Goal: Information Seeking & Learning: Learn about a topic

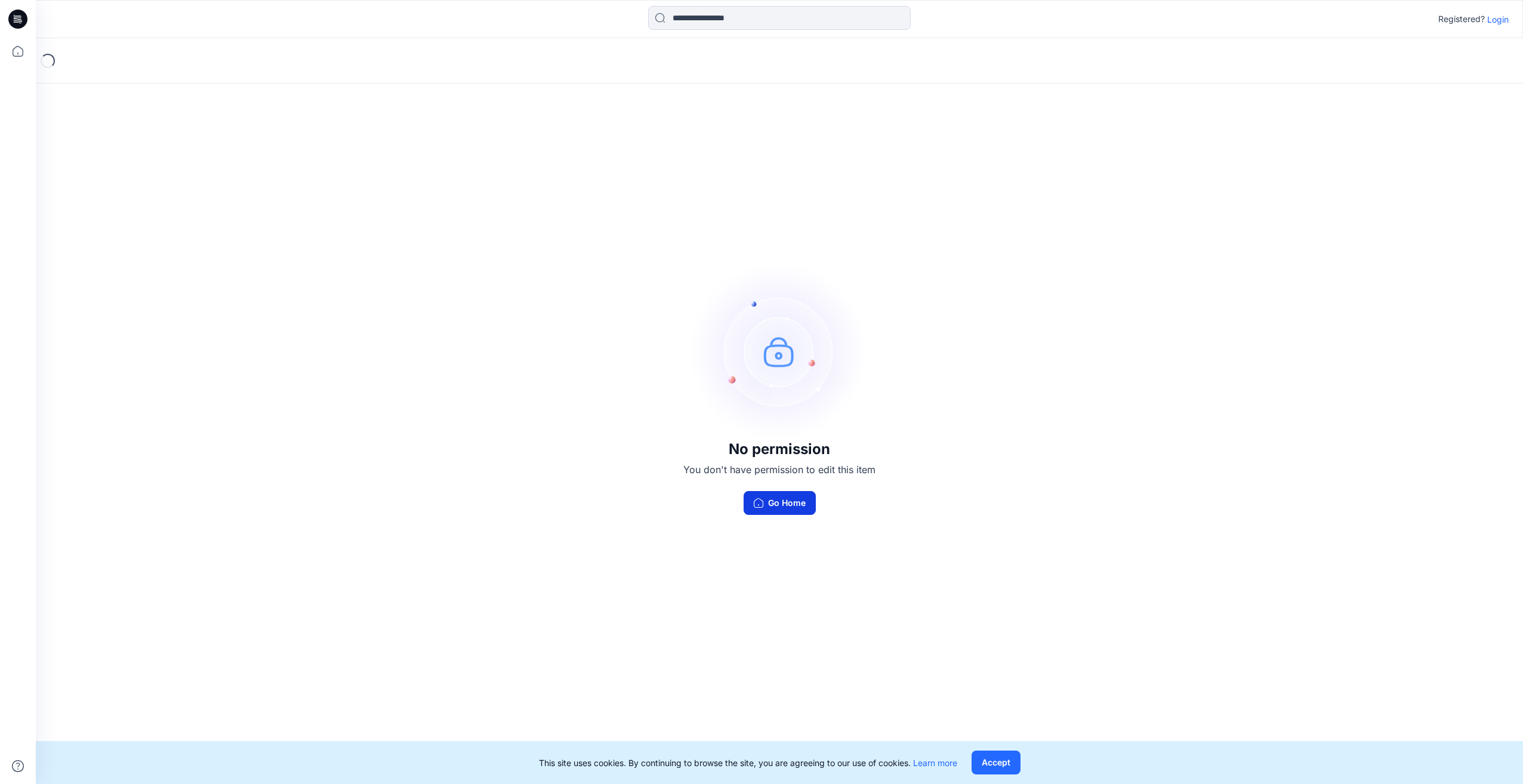
click at [785, 507] on button "Go Home" at bounding box center [779, 503] width 73 height 24
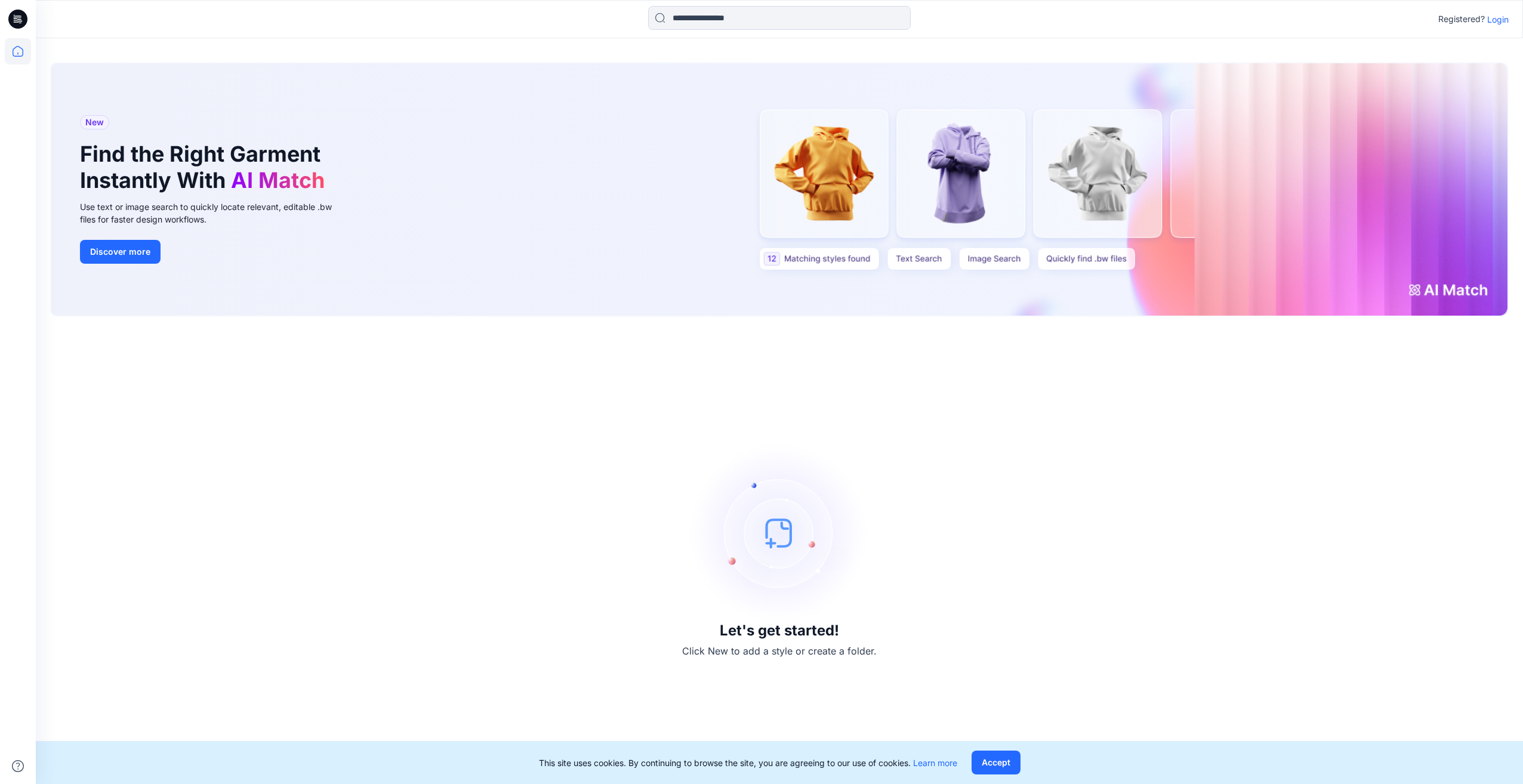
click at [1499, 19] on p "Login" at bounding box center [1498, 19] width 21 height 13
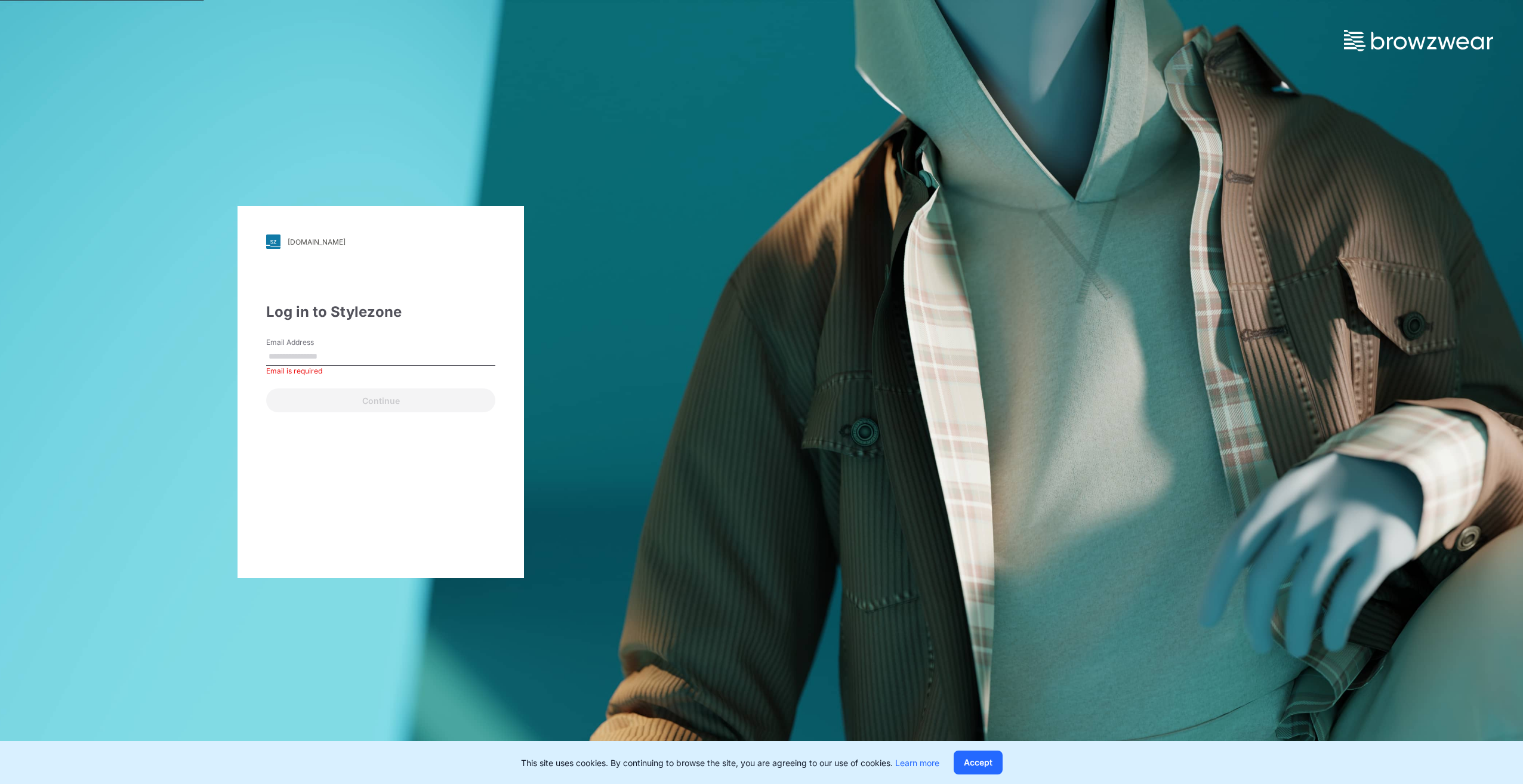
click at [377, 345] on div "Email Address Email is required" at bounding box center [380, 355] width 229 height 36
click at [317, 363] on input "Email Address" at bounding box center [380, 357] width 229 height 18
type input "**********"
click at [367, 400] on button "Continue" at bounding box center [380, 400] width 229 height 24
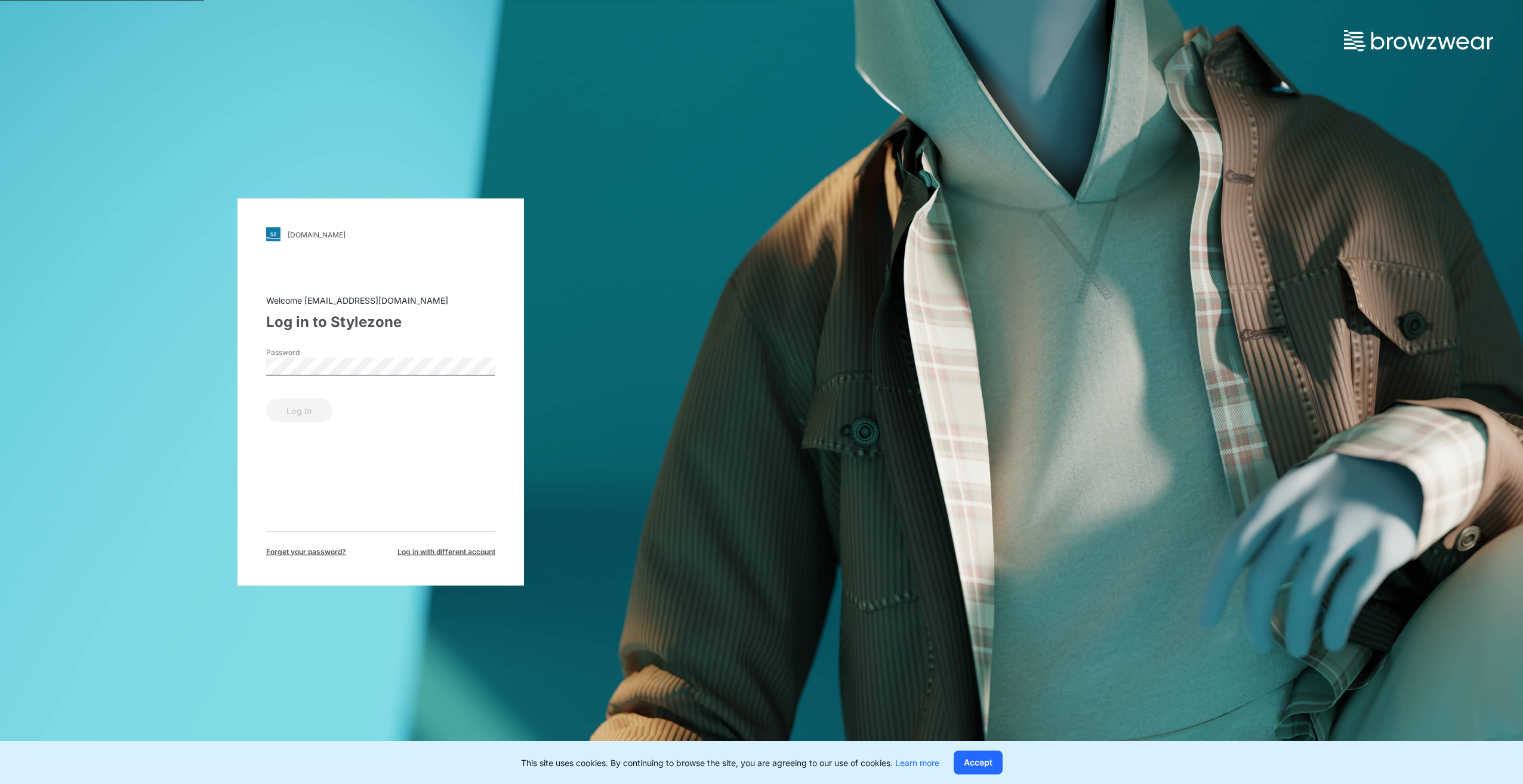
click at [339, 356] on label "Password" at bounding box center [308, 352] width 83 height 11
click at [319, 412] on button "Log in" at bounding box center [299, 410] width 67 height 24
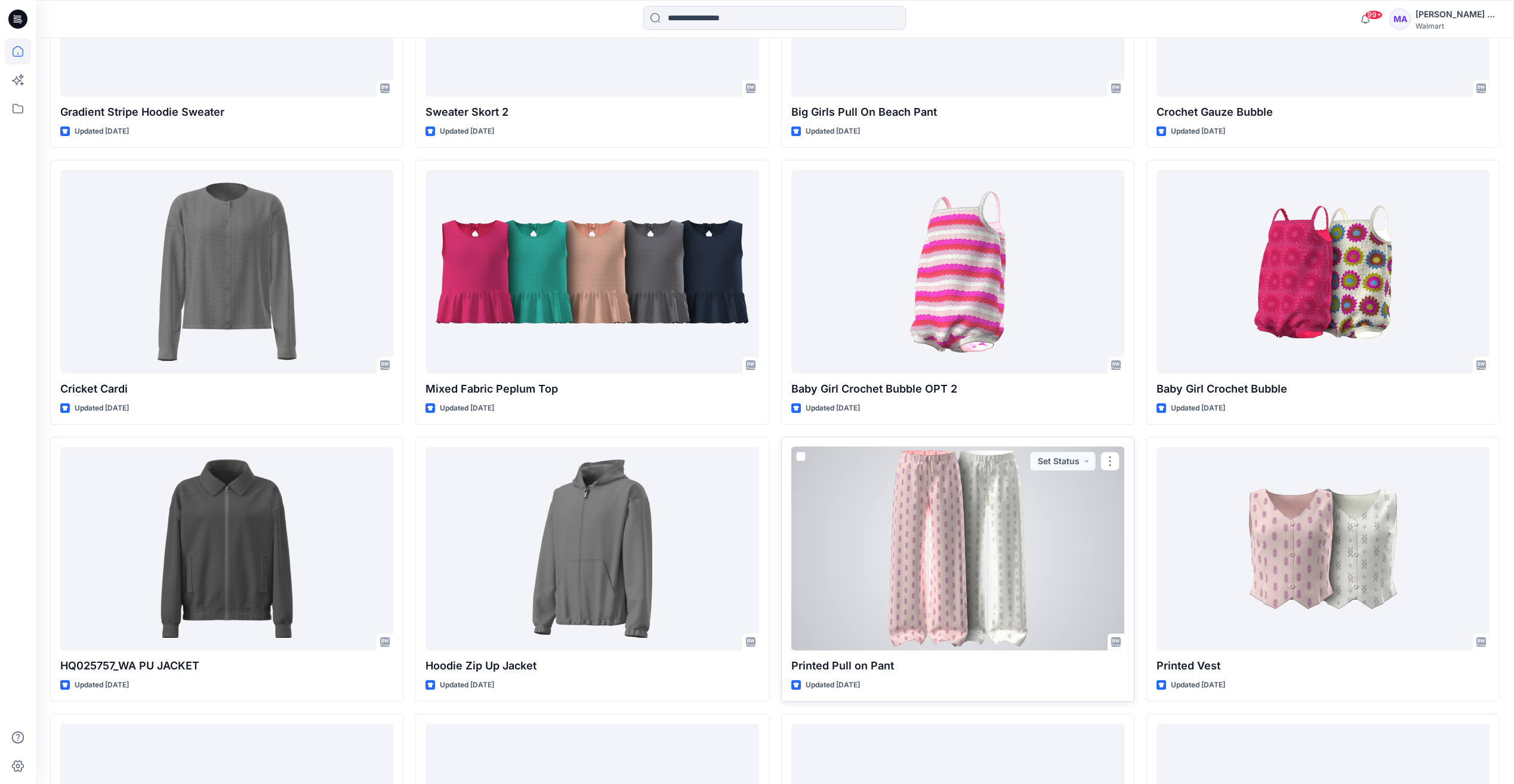
scroll to position [5819, 0]
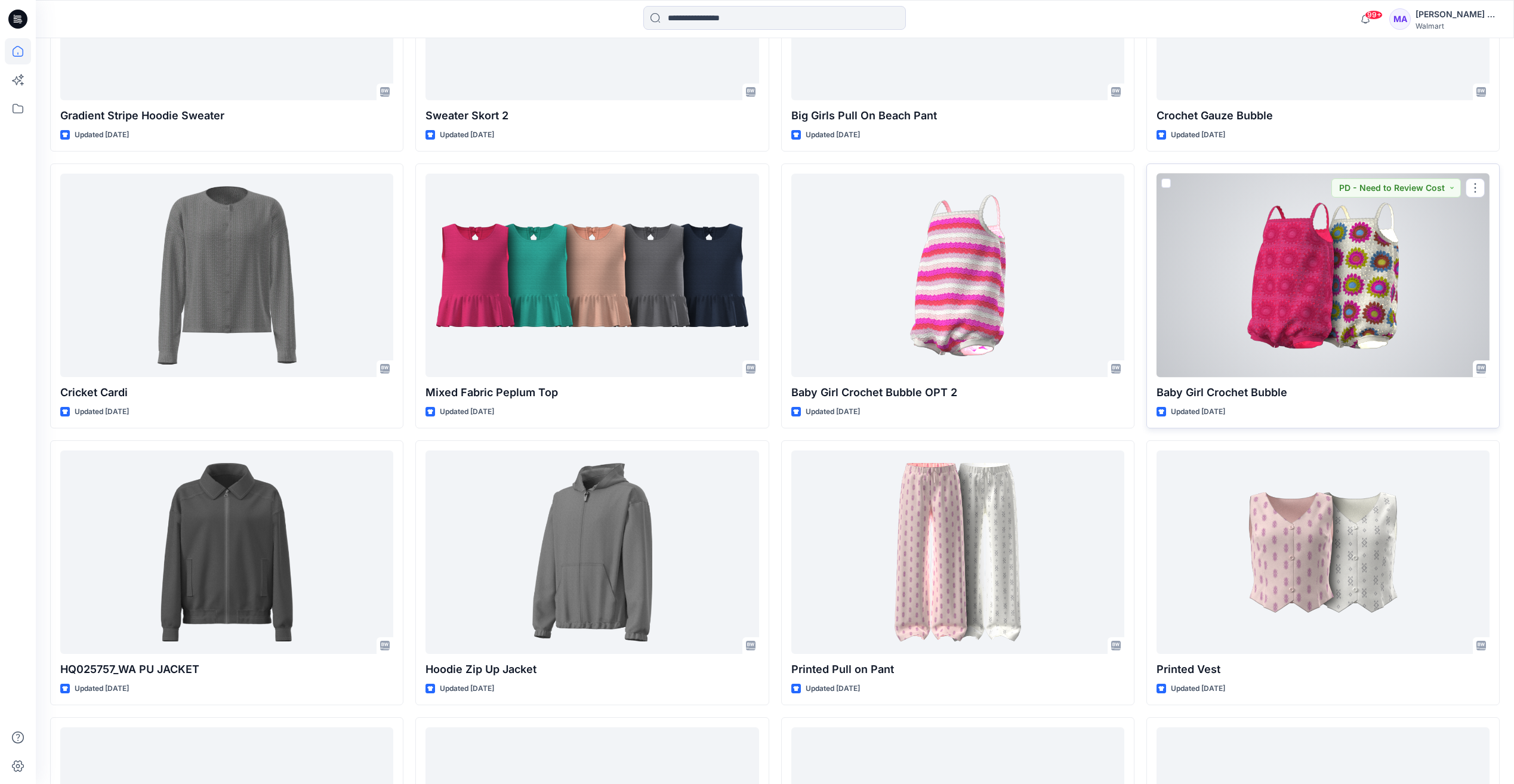
click at [1294, 314] on div at bounding box center [1323, 276] width 333 height 203
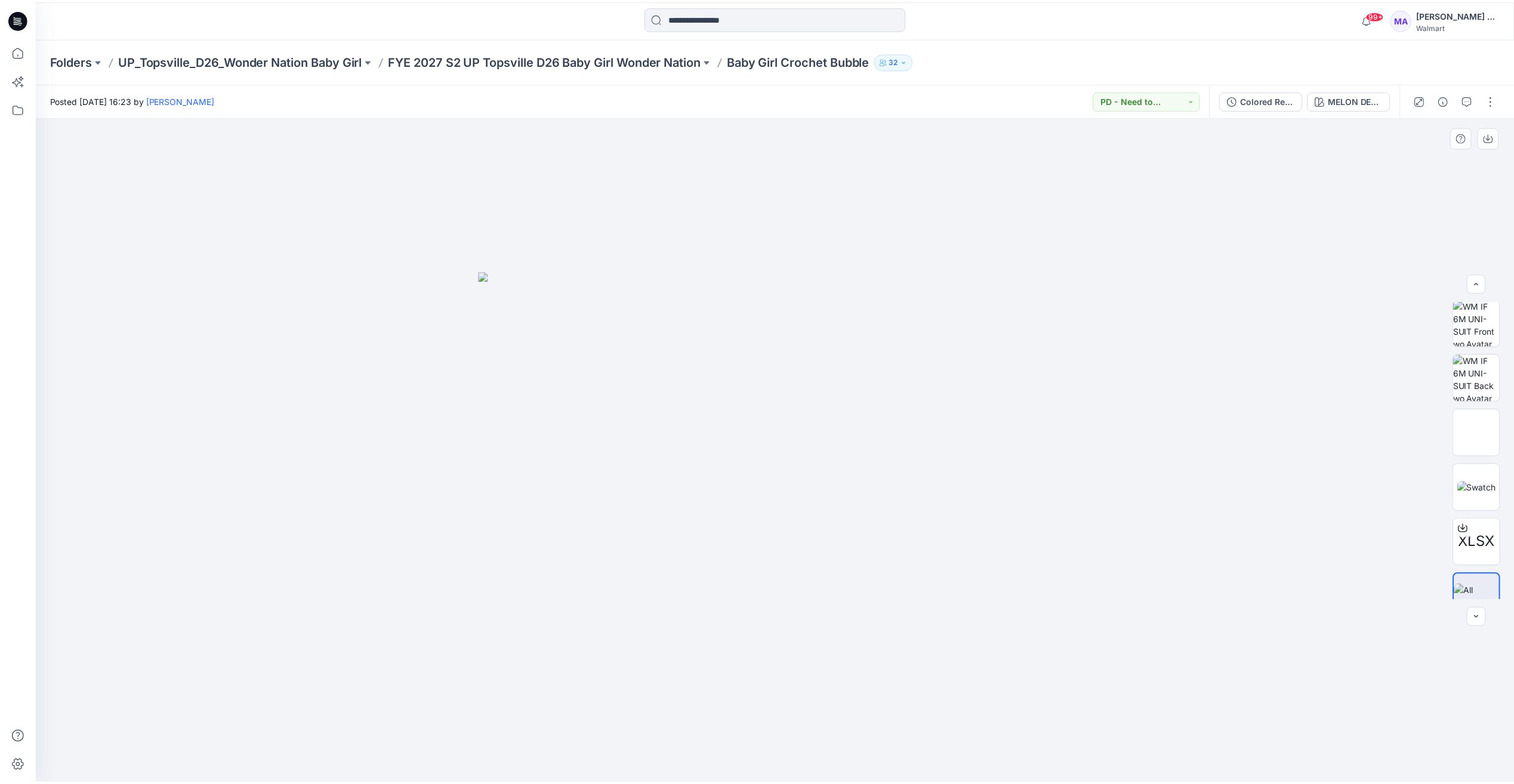
scroll to position [133, 0]
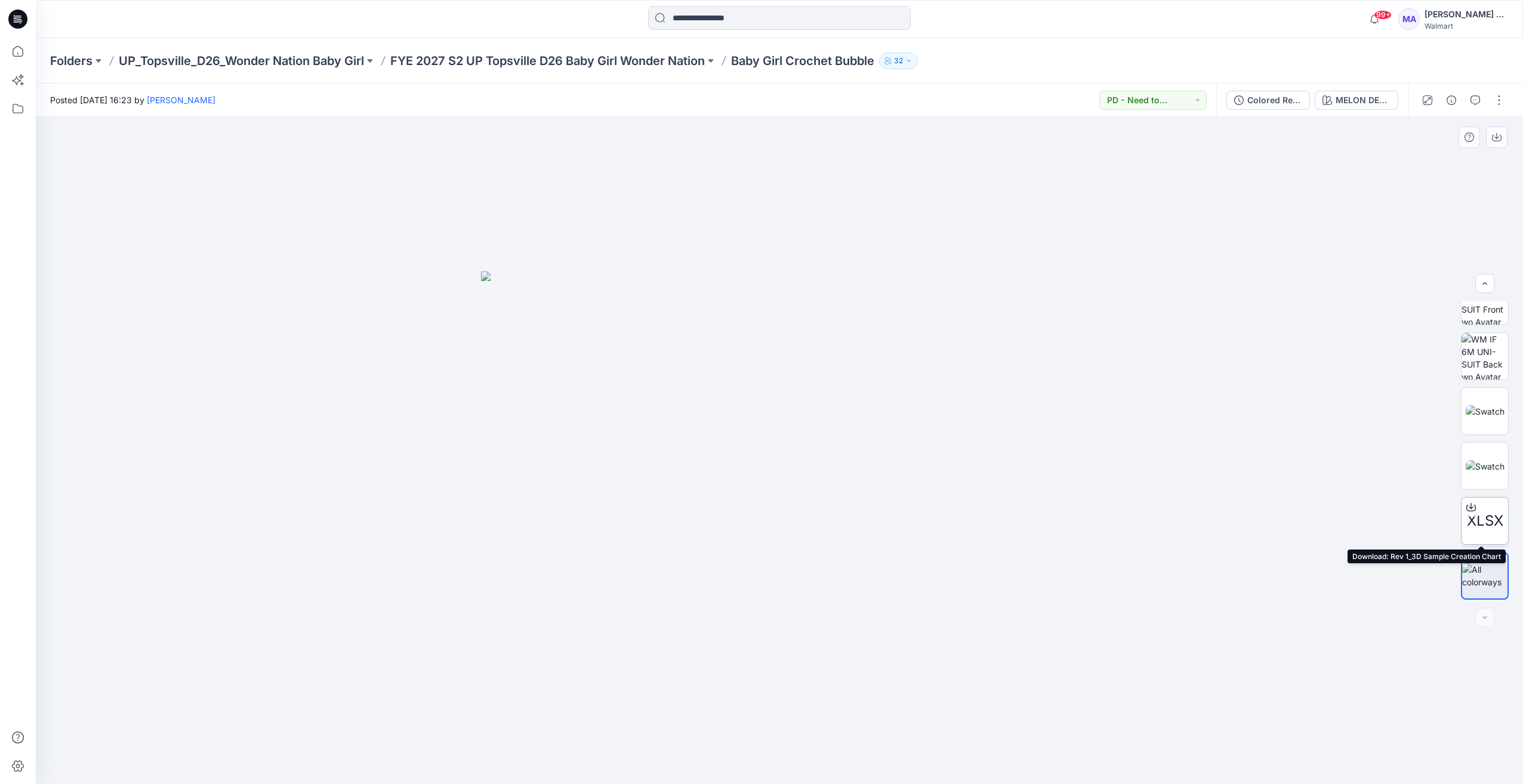
click at [1479, 521] on span "XLSX" at bounding box center [1485, 521] width 37 height 21
click at [1483, 620] on div at bounding box center [1485, 618] width 19 height 19
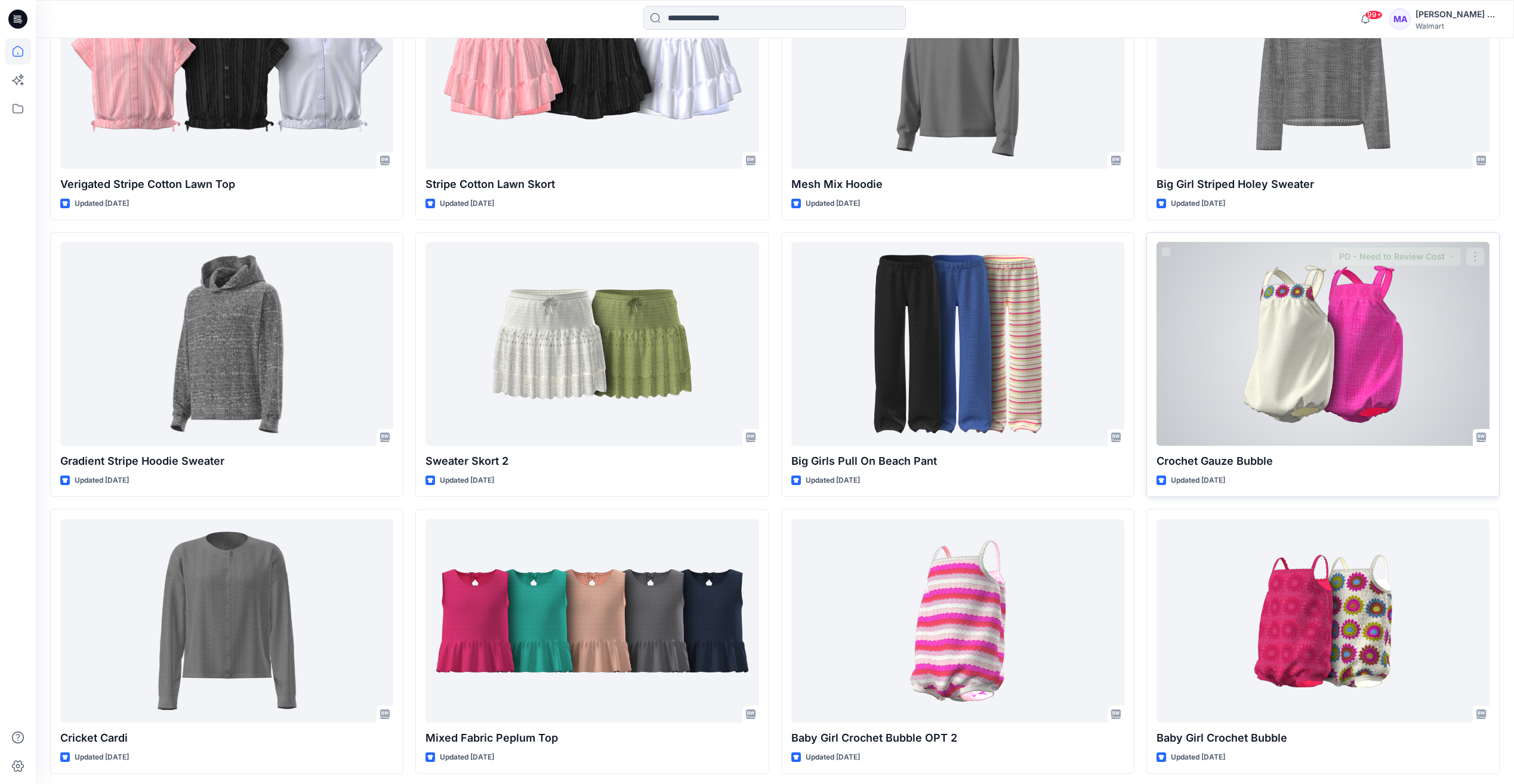
scroll to position [5521, 0]
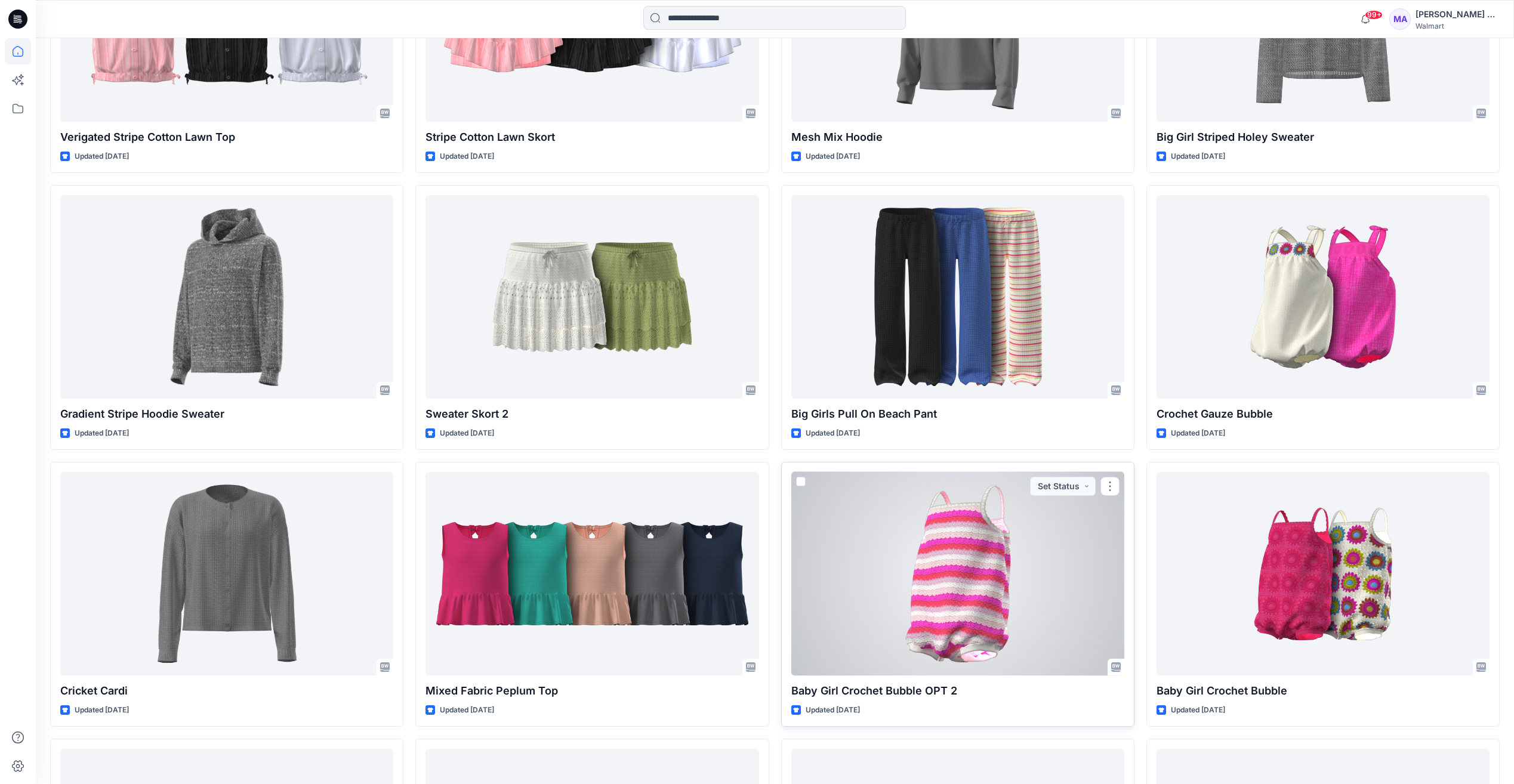
click at [976, 566] on div at bounding box center [957, 573] width 333 height 203
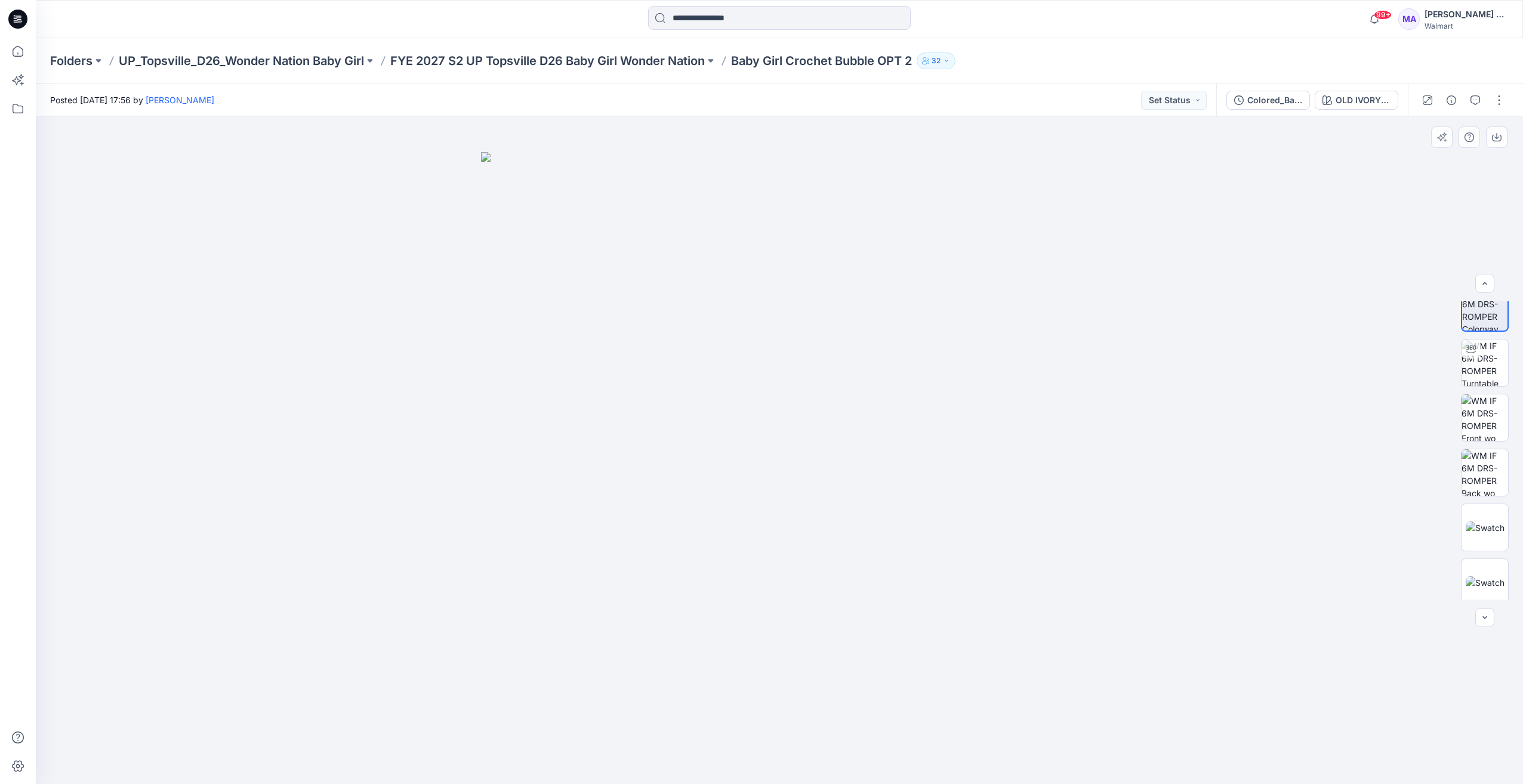
scroll to position [24, 0]
click at [1265, 102] on div "Colored_Baby Girl Crochet Knit Bubble" at bounding box center [1274, 101] width 55 height 14
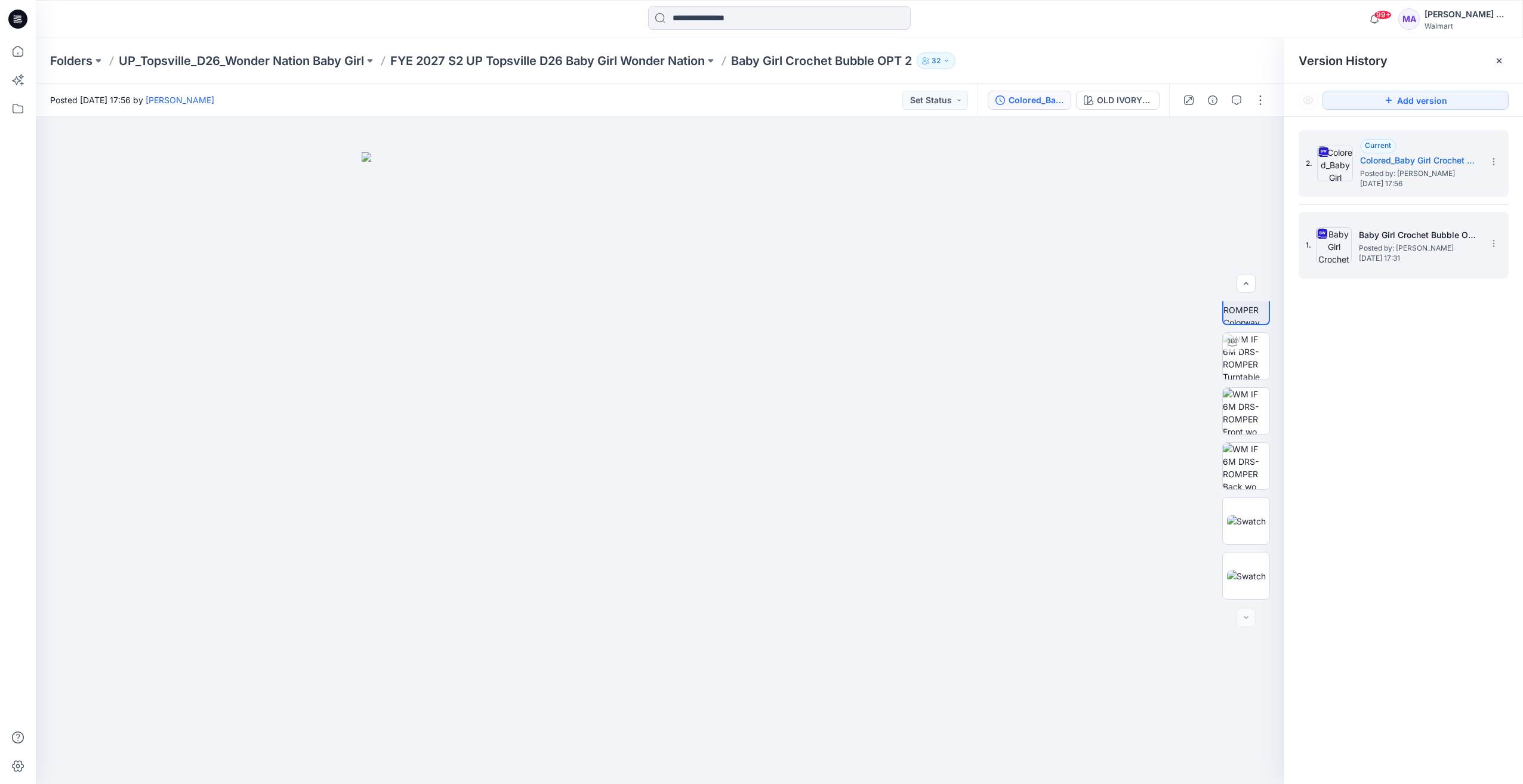
click at [1395, 247] on span "Posted by: [PERSON_NAME]" at bounding box center [1418, 248] width 119 height 12
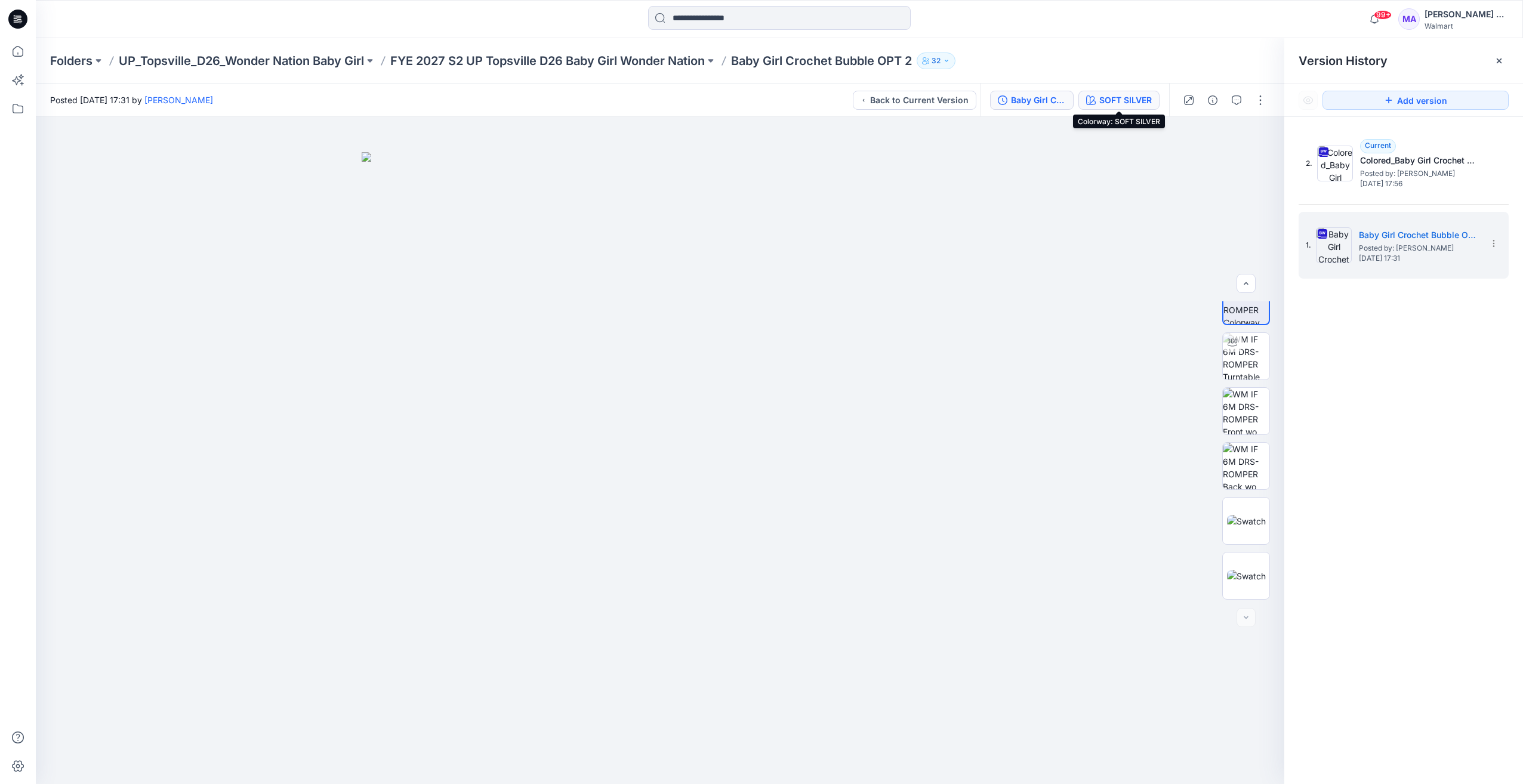
click at [1119, 97] on div "SOFT SILVER" at bounding box center [1126, 101] width 52 height 14
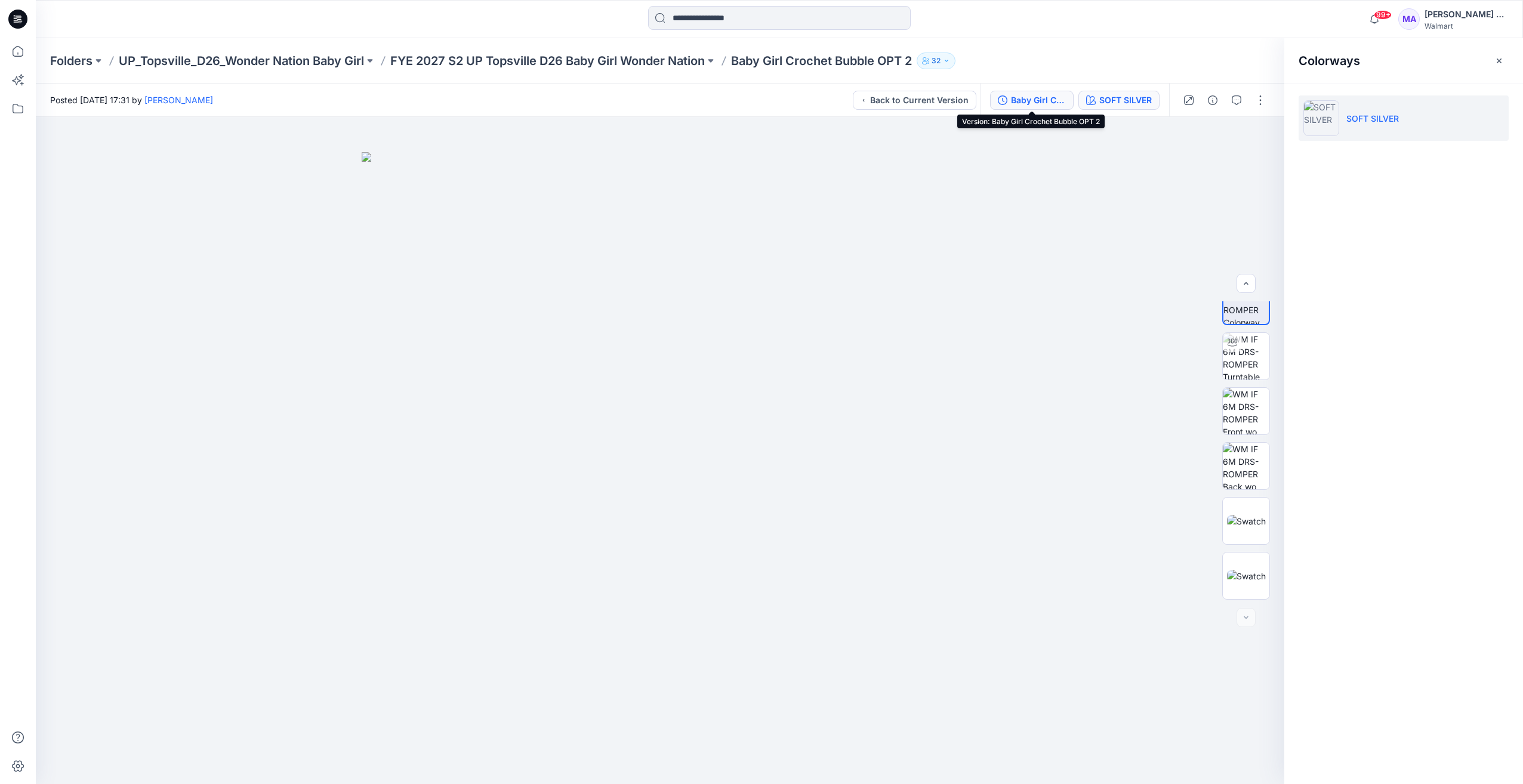
click at [1025, 96] on div "Baby Girl Crochet Bubble OPT 2" at bounding box center [1039, 101] width 55 height 14
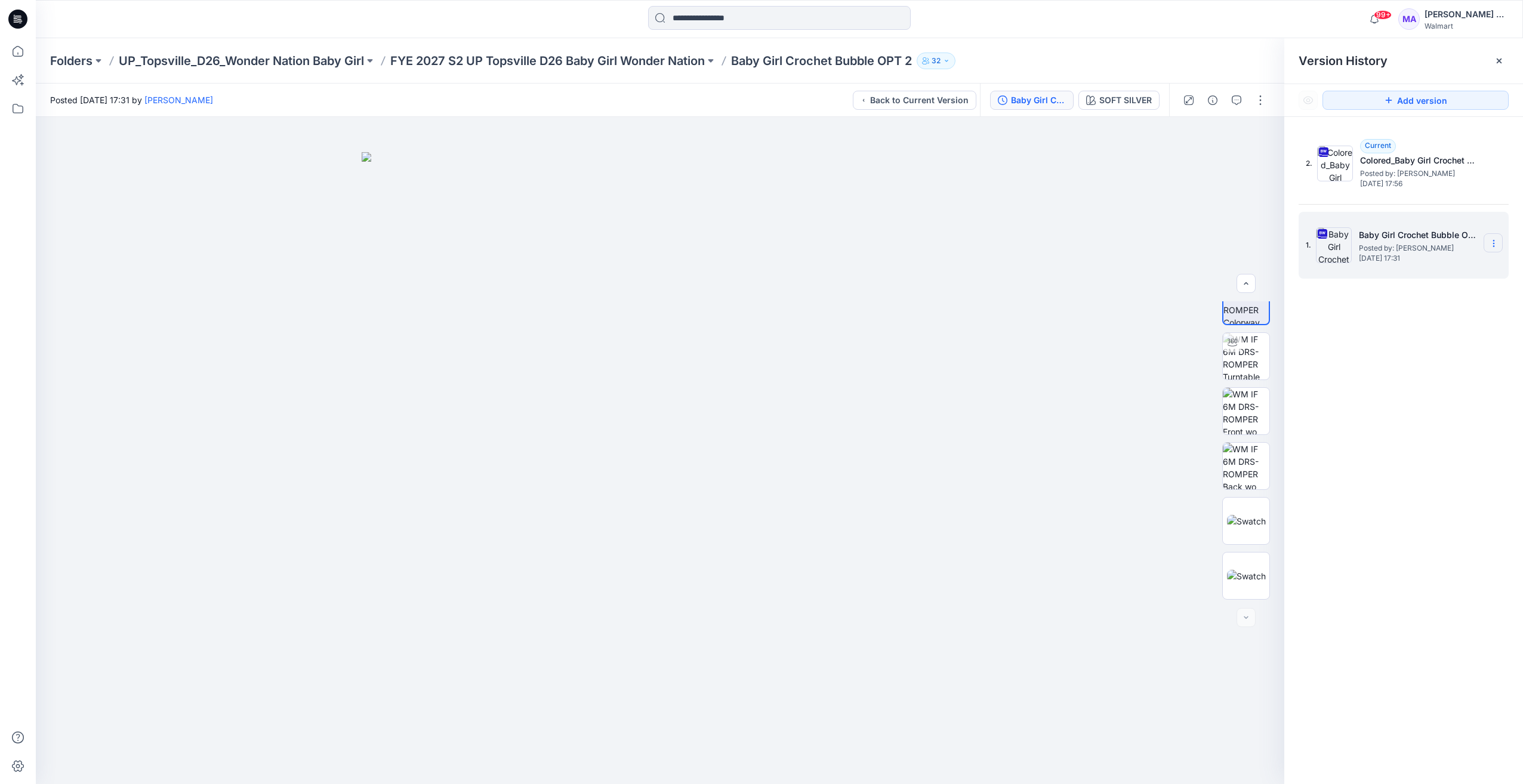
click at [1498, 244] on icon at bounding box center [1494, 244] width 10 height 10
click at [1412, 393] on div "2. Current Colored_Baby Girl Crochet Knit Bubble Posted by: [PERSON_NAME] [DATE…" at bounding box center [1403, 459] width 239 height 684
click at [1350, 241] on img at bounding box center [1333, 245] width 36 height 36
click at [1247, 619] on div at bounding box center [1246, 618] width 19 height 19
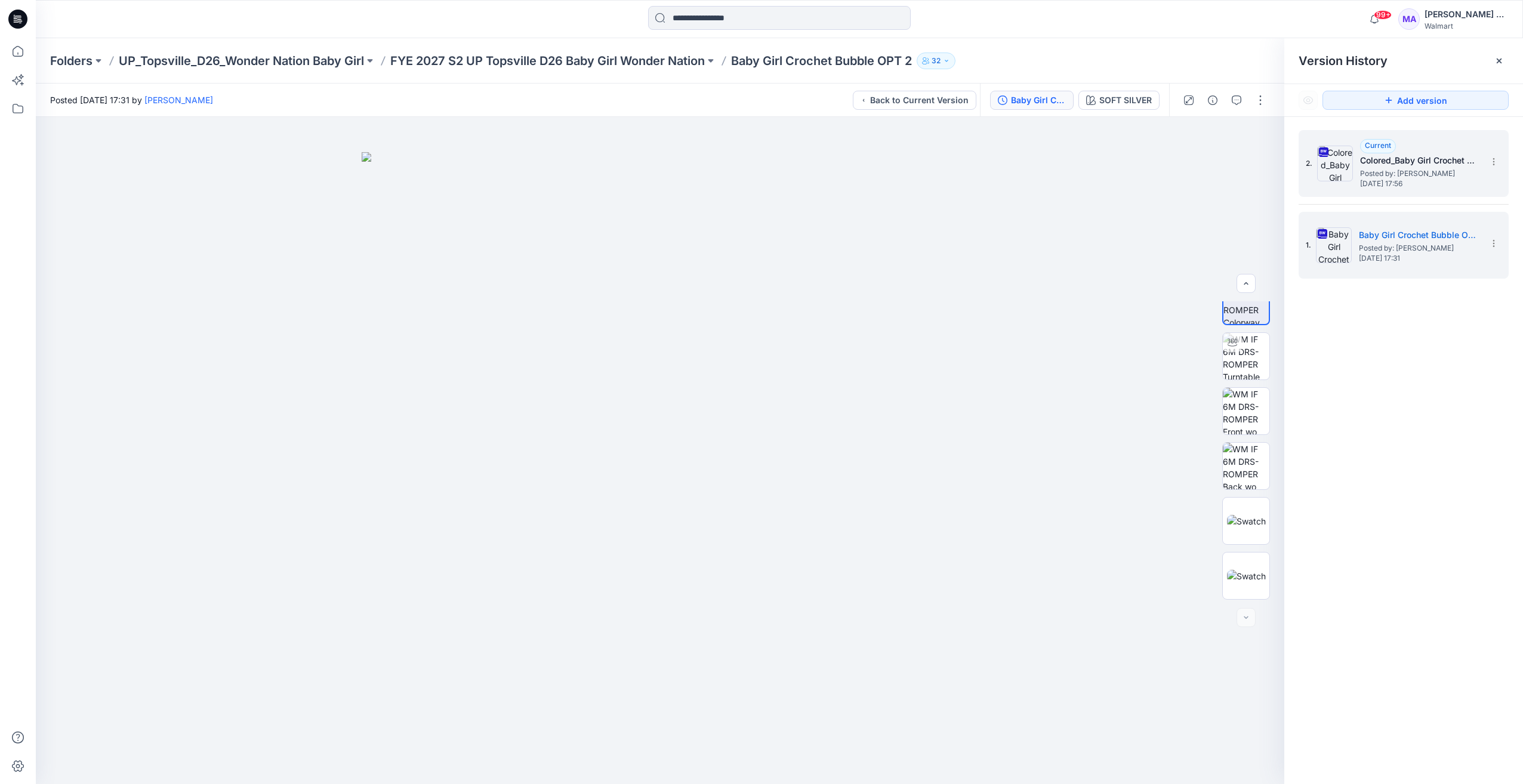
click at [1405, 185] on span "[DATE] 17:56" at bounding box center [1420, 184] width 119 height 9
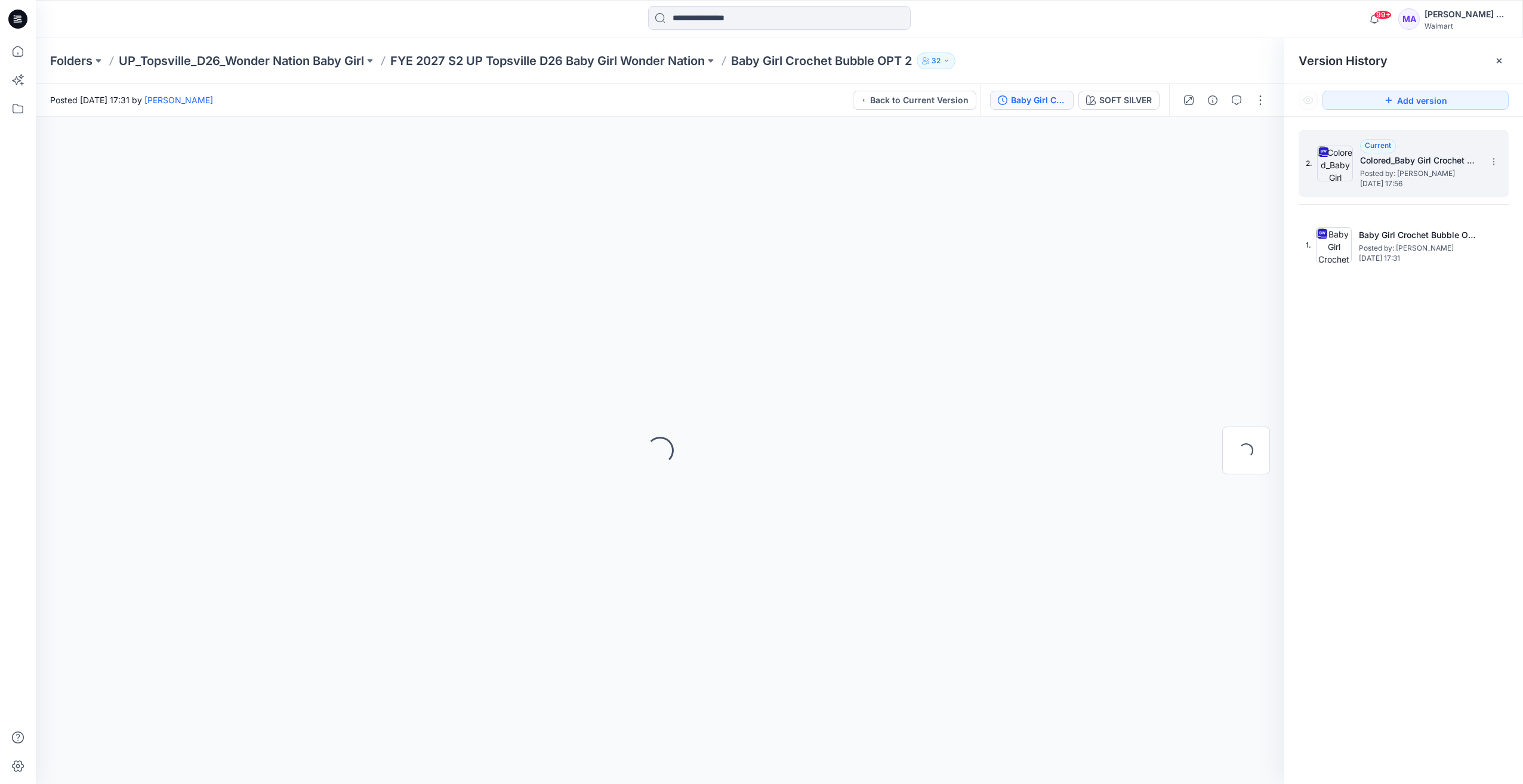
scroll to position [0, 0]
click at [1405, 185] on span "[DATE] 17:56" at bounding box center [1420, 184] width 119 height 9
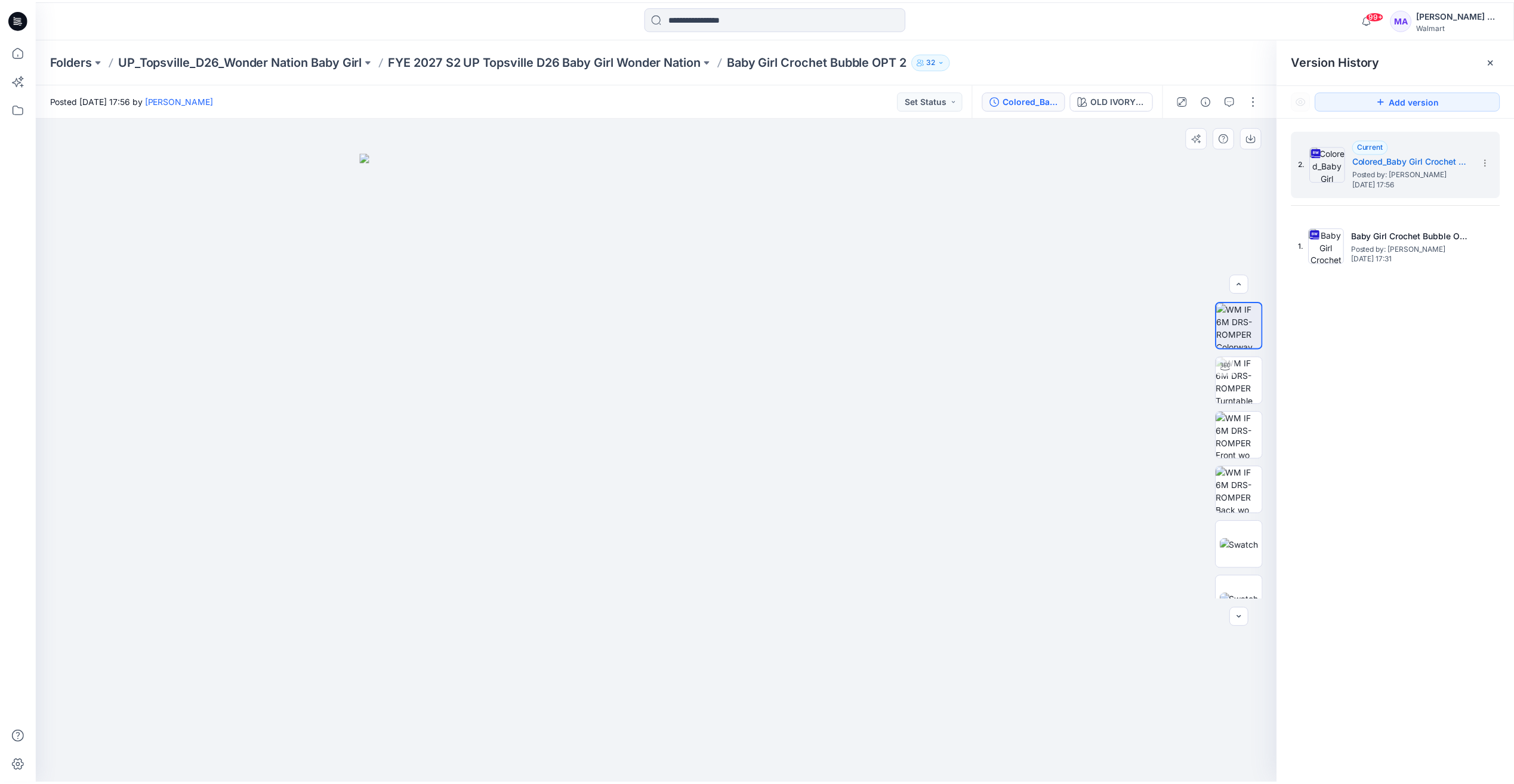
scroll to position [24, 0]
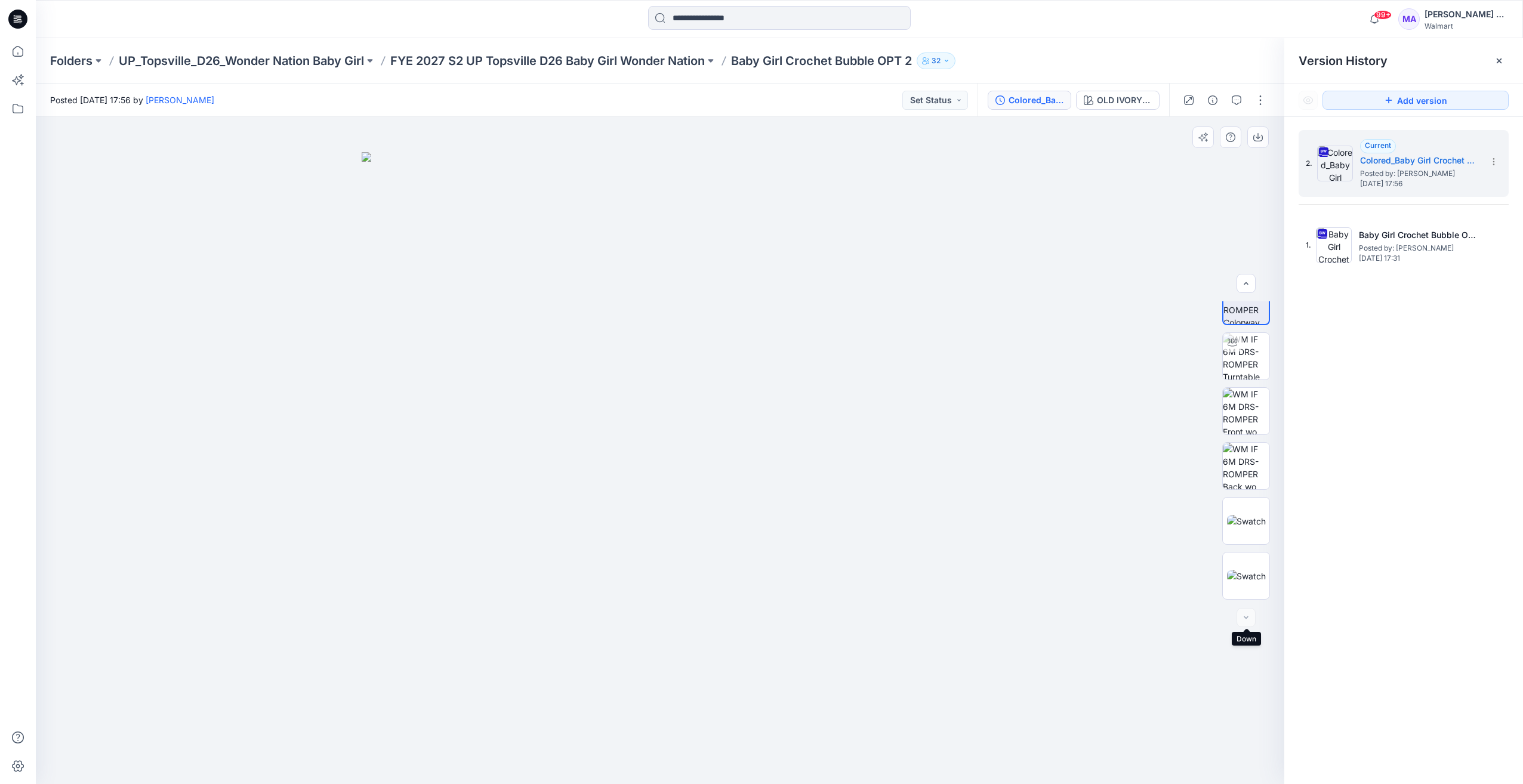
click at [1247, 620] on div at bounding box center [1246, 618] width 19 height 19
click at [944, 99] on button "Set Status" at bounding box center [935, 101] width 66 height 19
click at [1050, 198] on div at bounding box center [659, 450] width 1248 height 667
click at [1017, 92] on button "Colored_Baby Girl Crochet Knit Bubble" at bounding box center [1030, 101] width 83 height 19
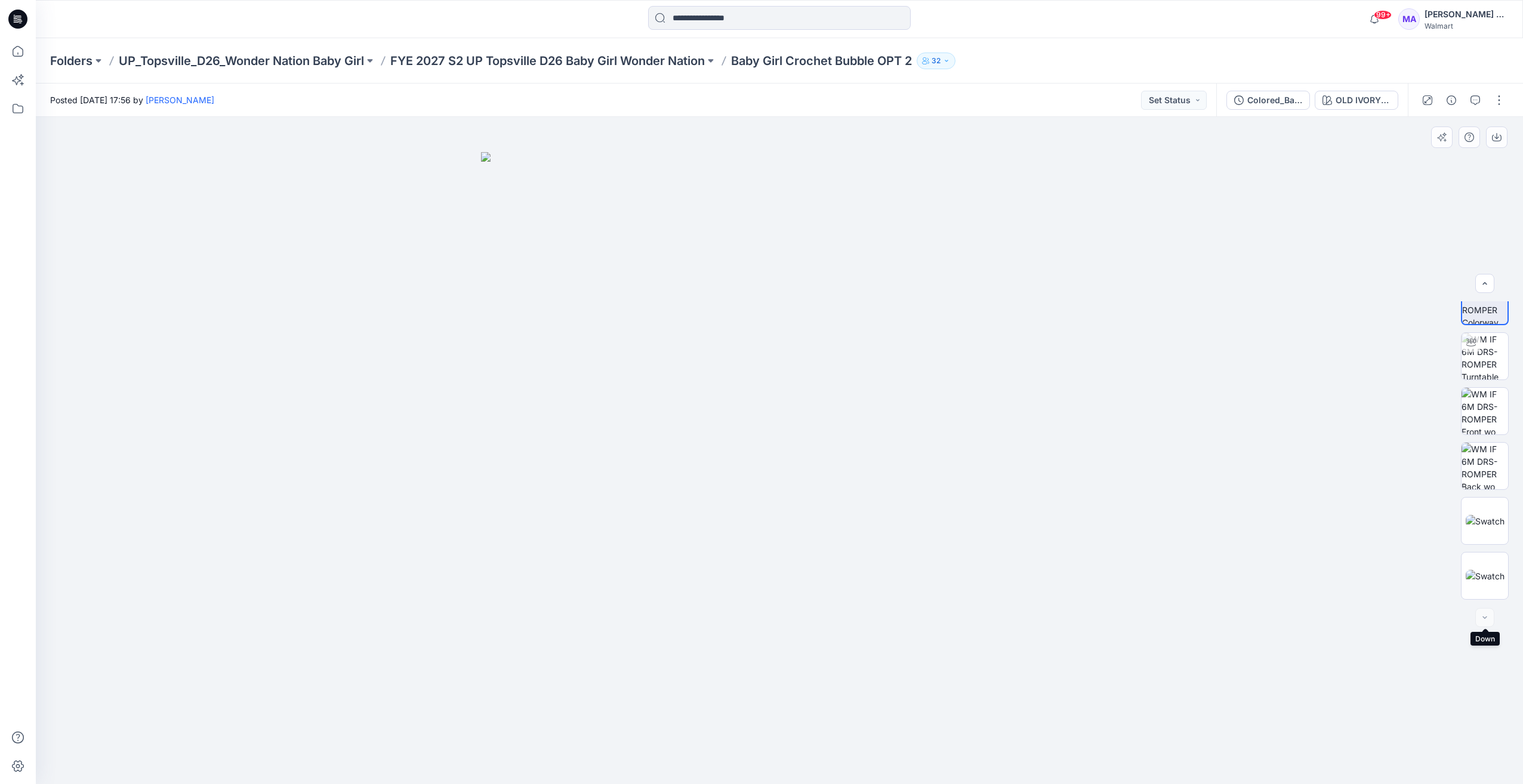
click at [1485, 621] on div at bounding box center [1485, 618] width 19 height 19
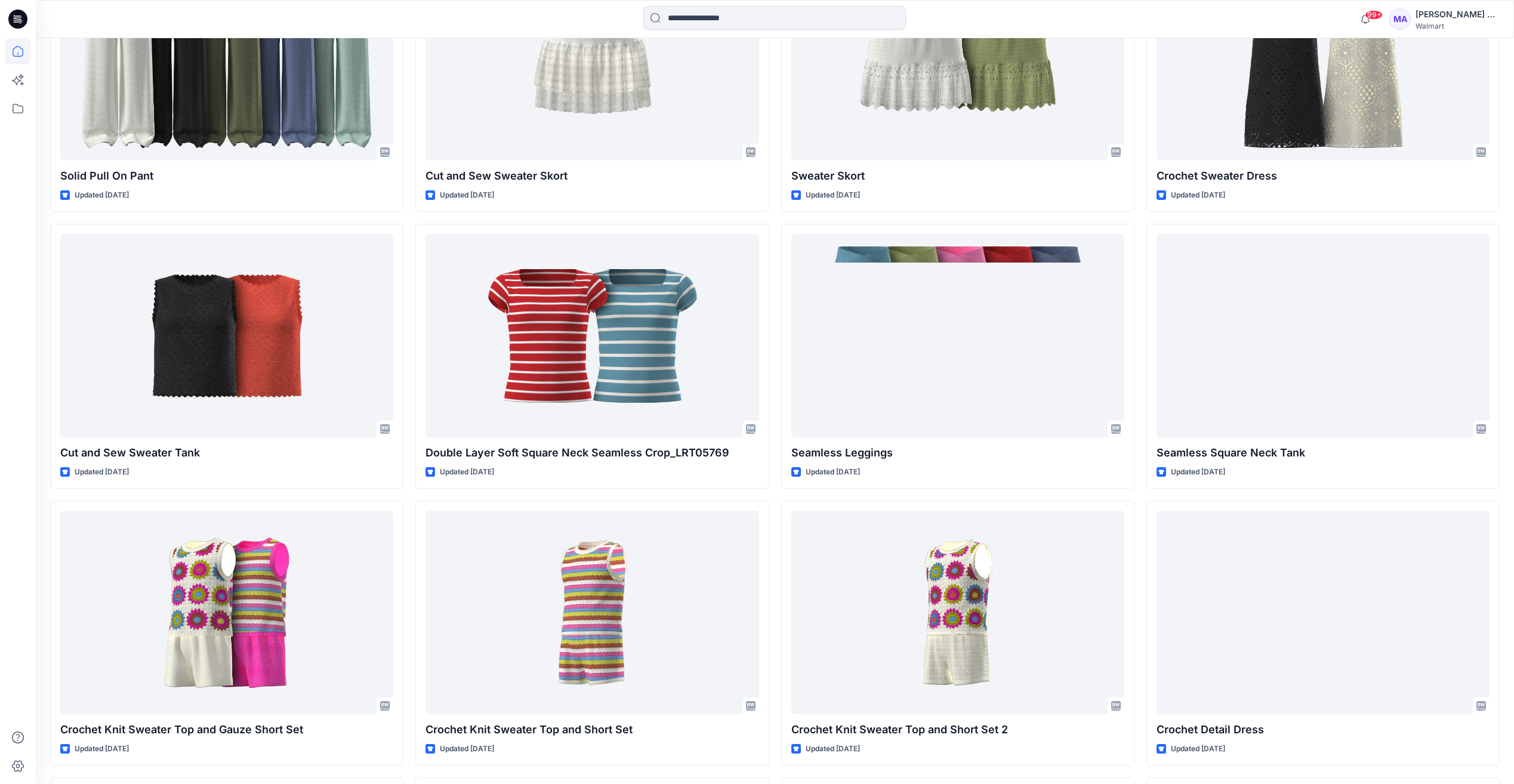
scroll to position [6967, 0]
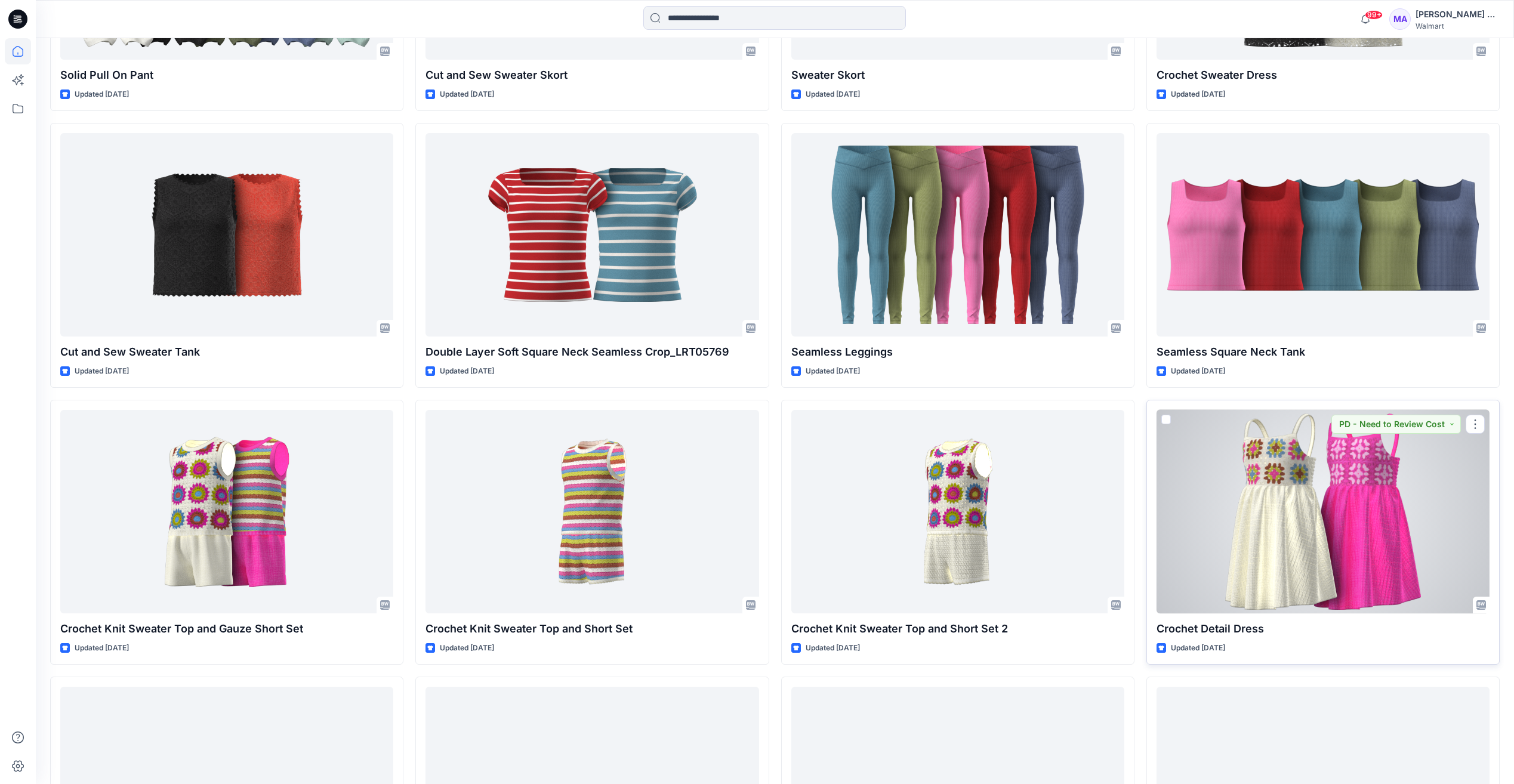
click at [1315, 550] on div at bounding box center [1323, 511] width 333 height 203
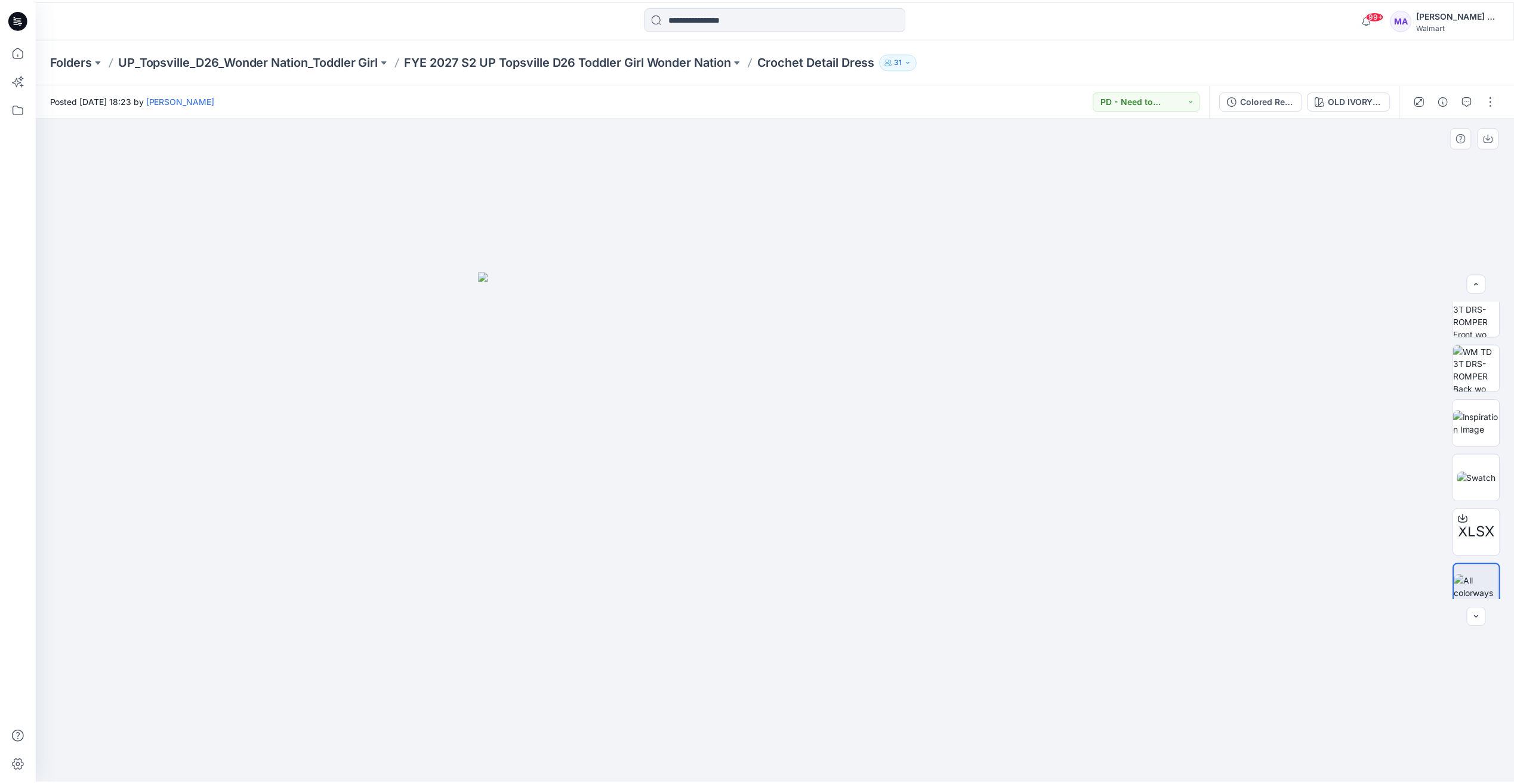
scroll to position [133, 0]
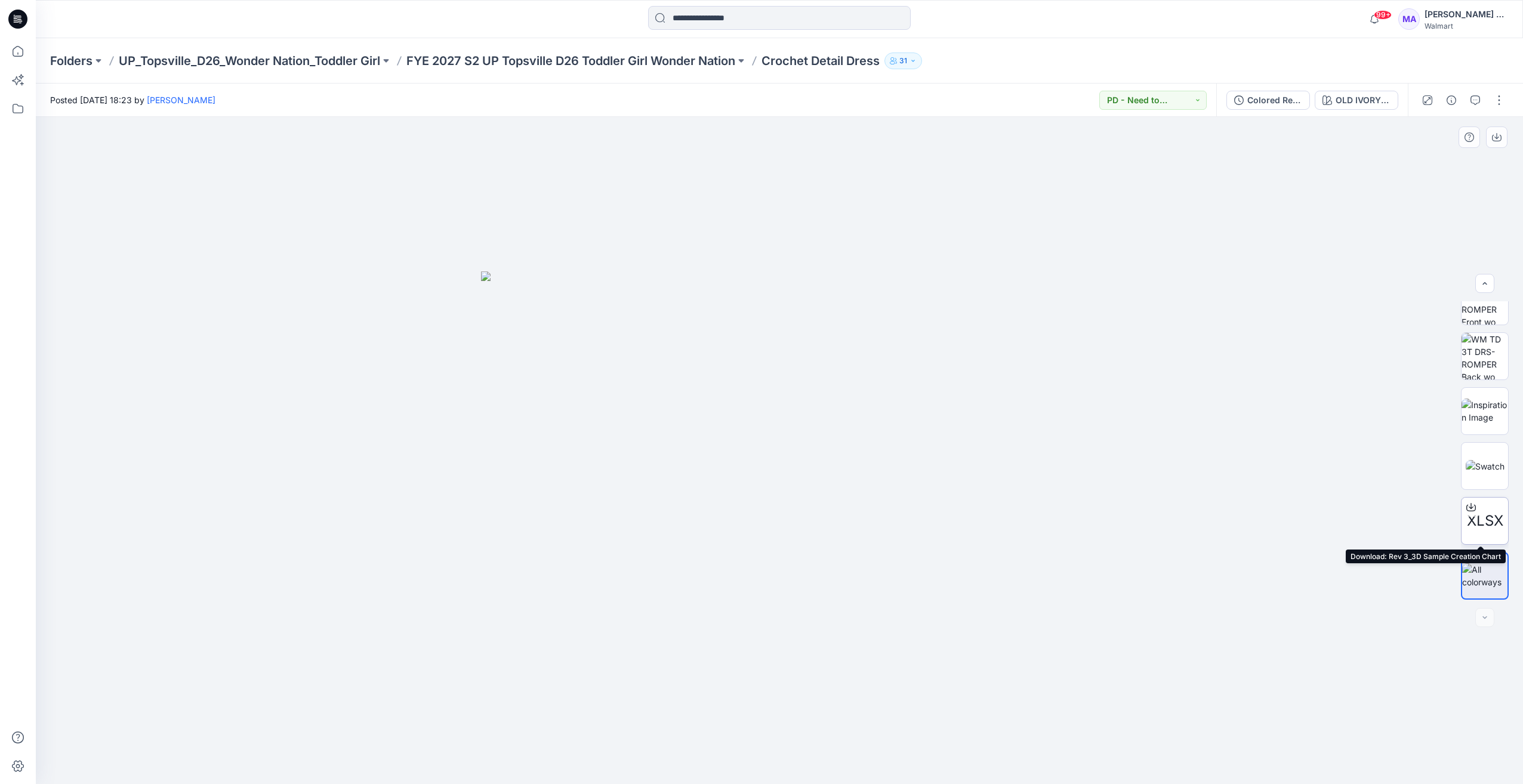
click at [1472, 509] on icon at bounding box center [1472, 508] width 10 height 10
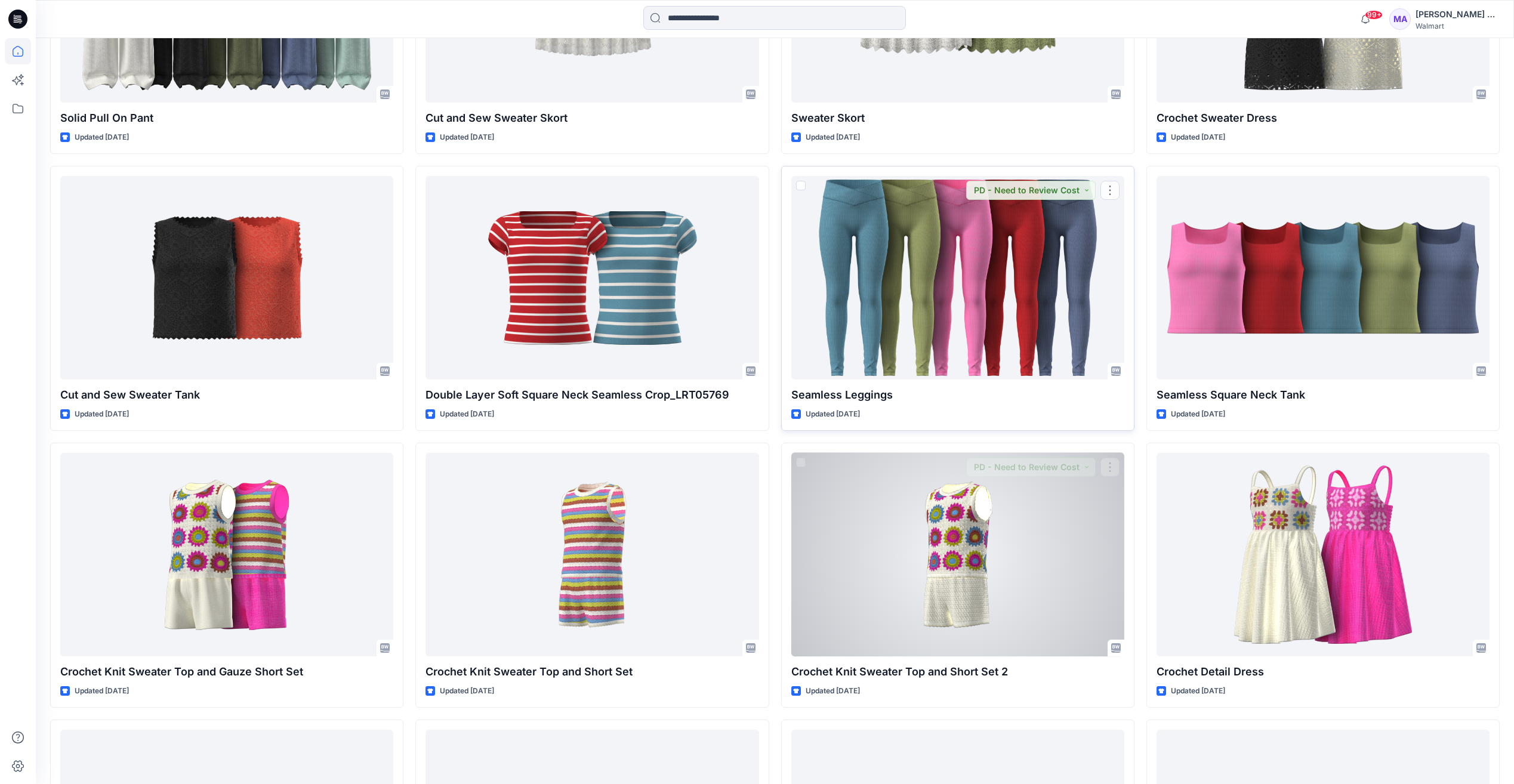
scroll to position [7008, 0]
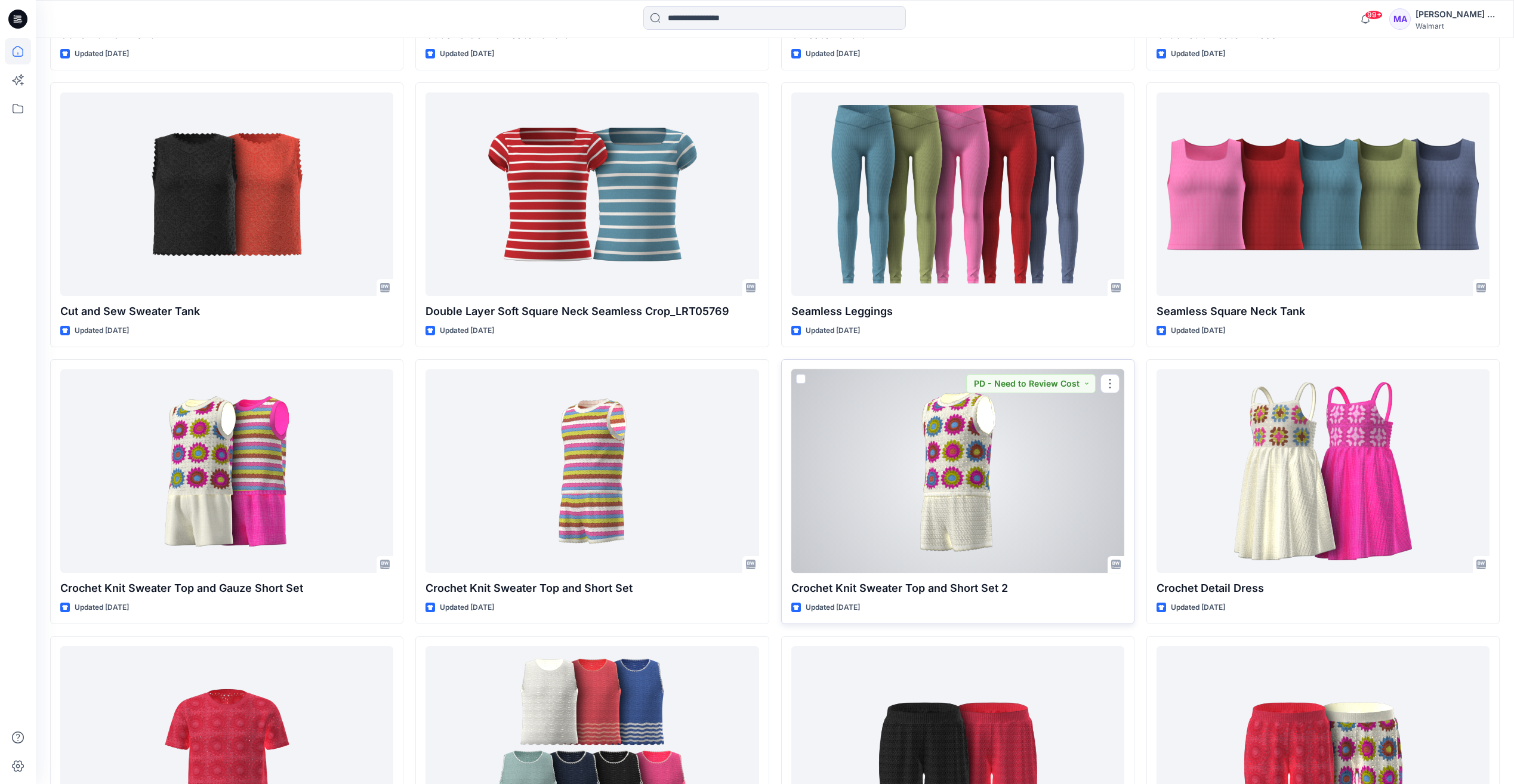
click at [1021, 540] on div at bounding box center [957, 471] width 333 height 203
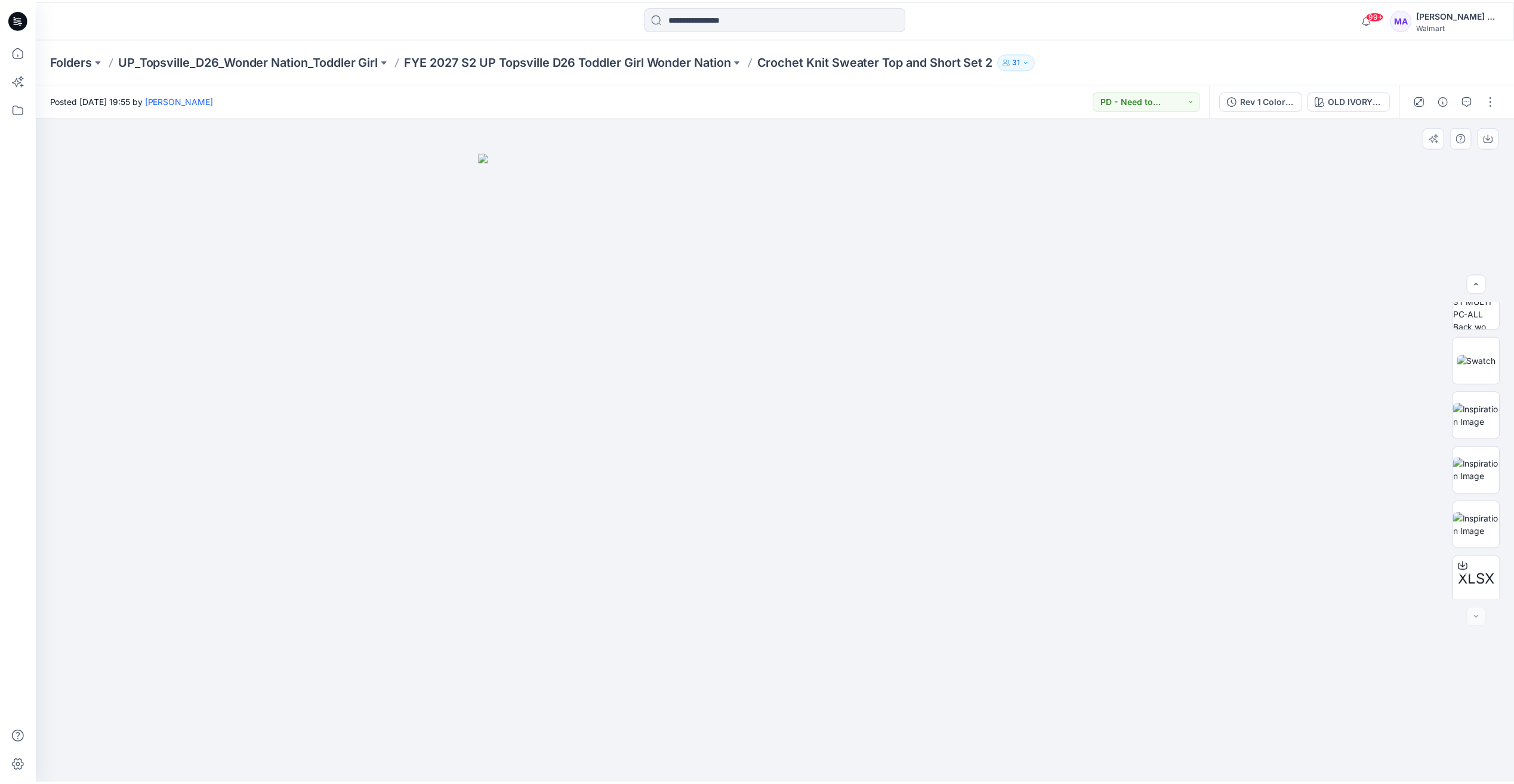
scroll to position [189, 0]
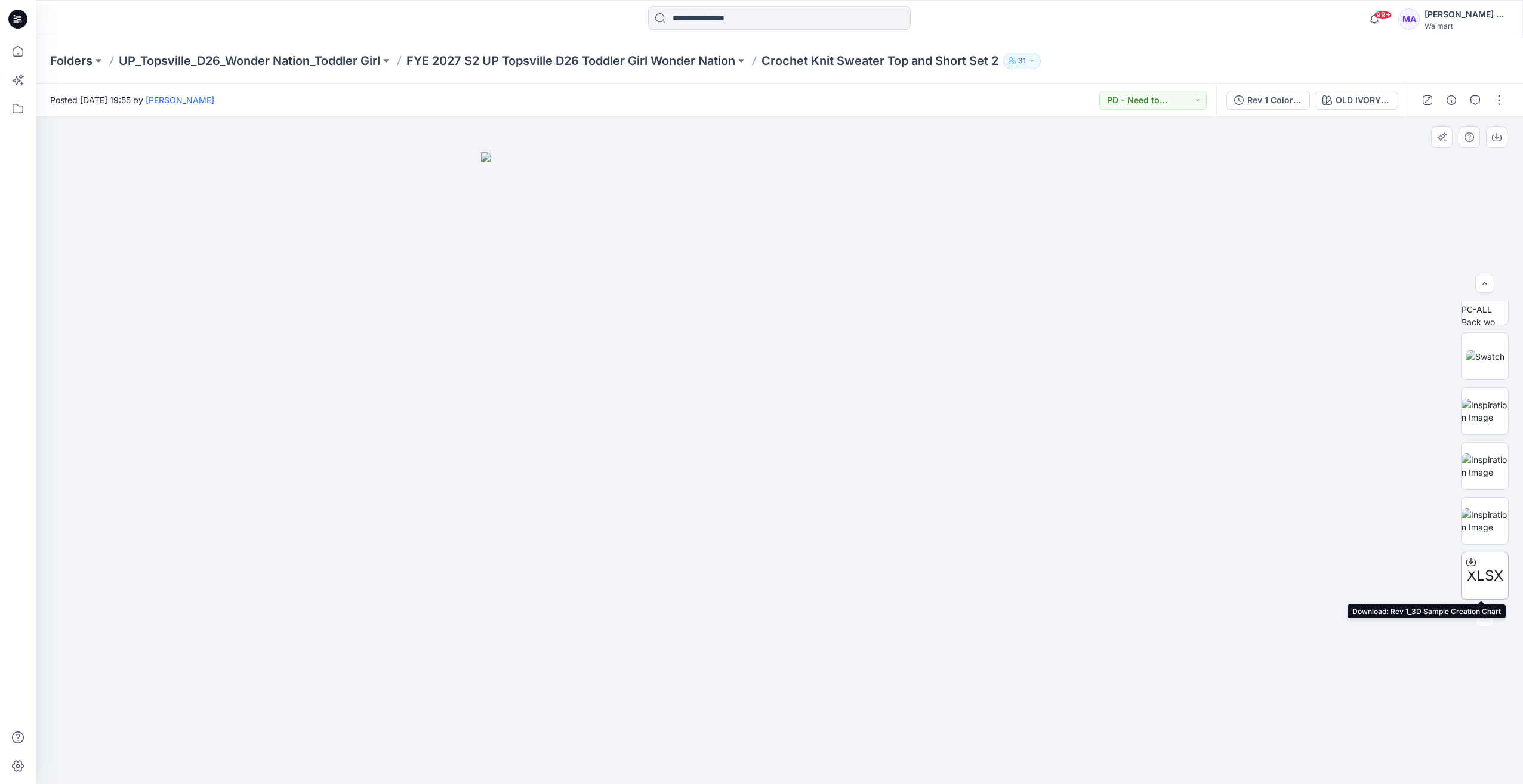
click at [1467, 566] on icon at bounding box center [1472, 563] width 10 height 10
click at [18, 51] on icon at bounding box center [17, 51] width 26 height 26
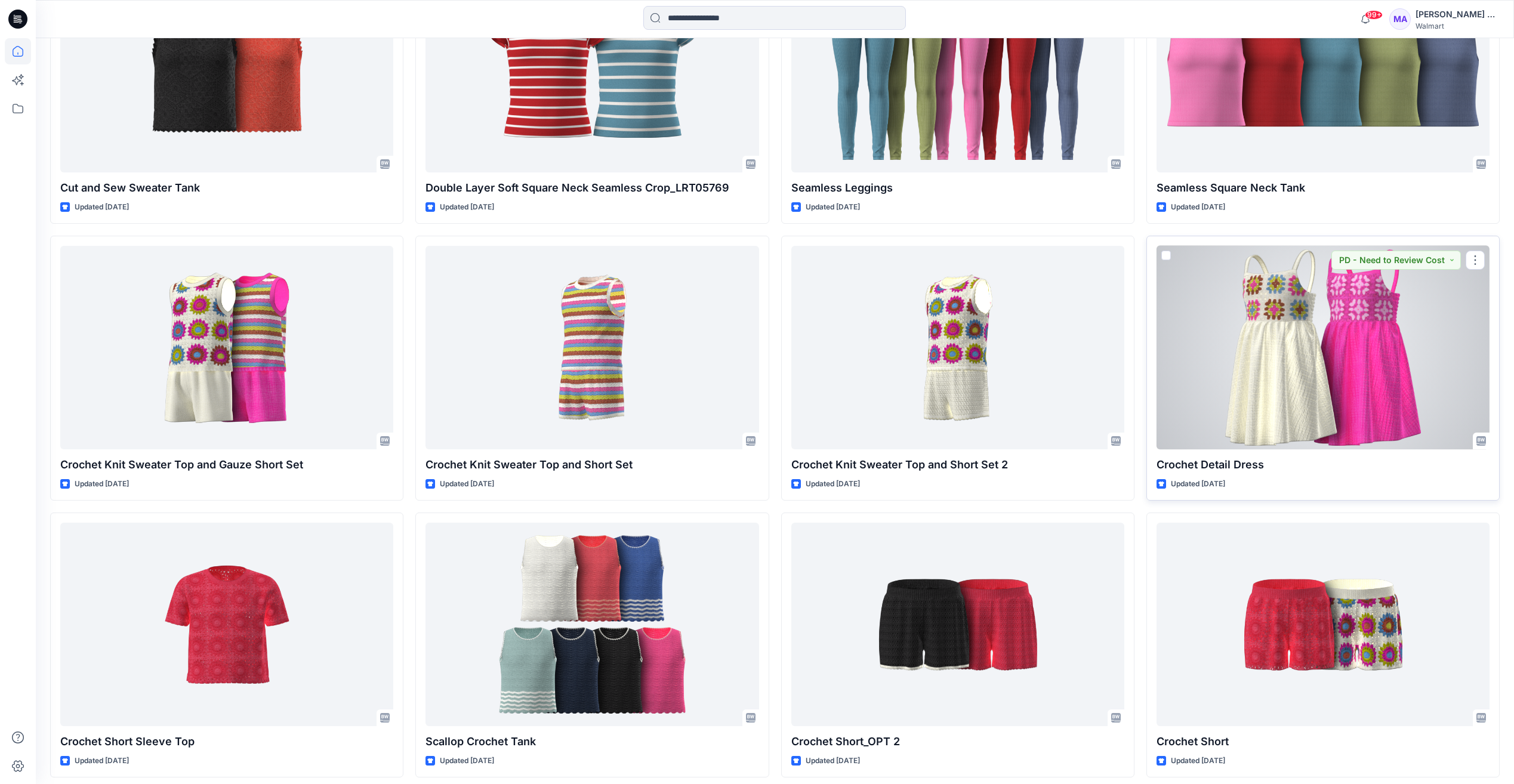
scroll to position [7182, 0]
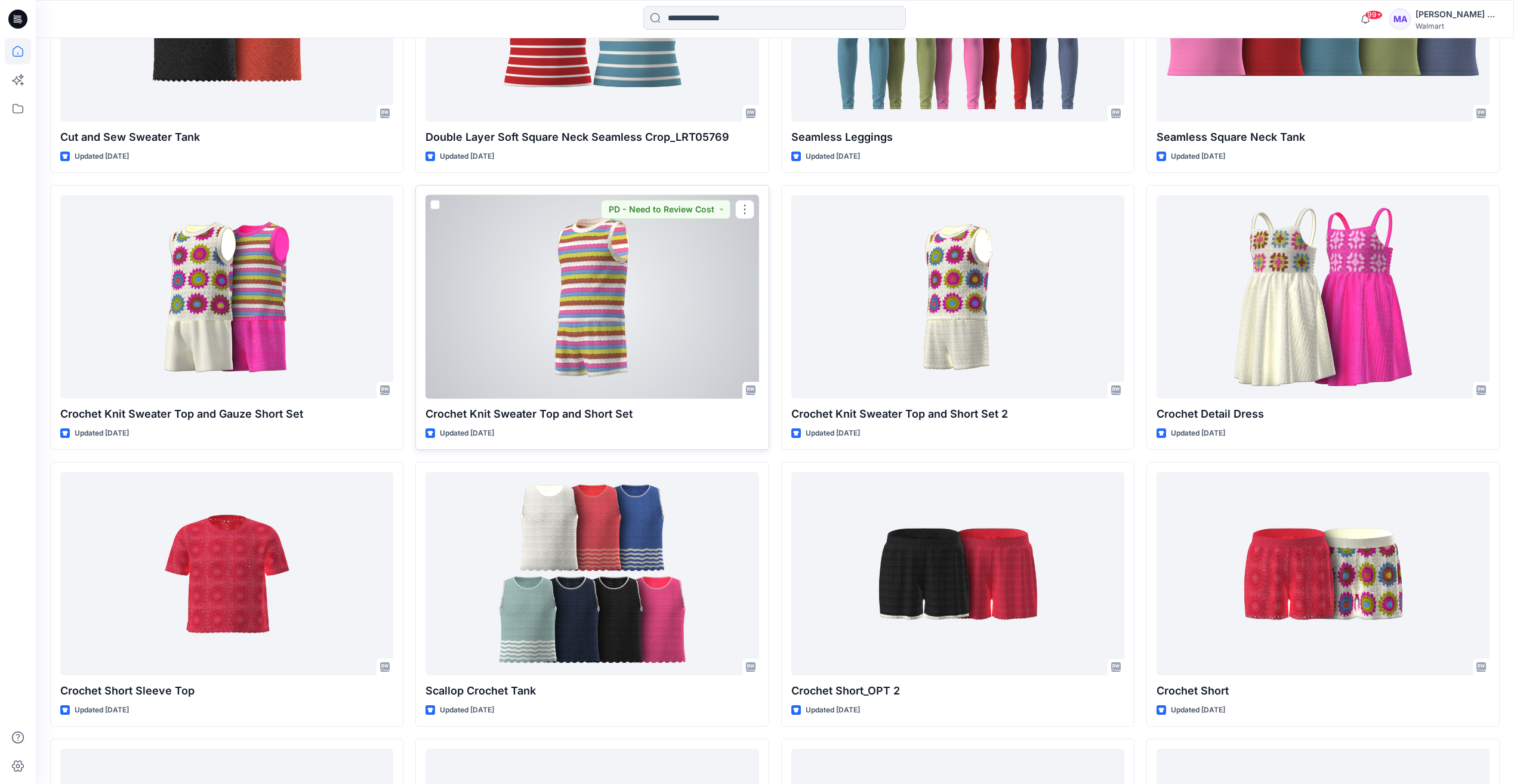
click at [624, 319] on div at bounding box center [592, 297] width 333 height 203
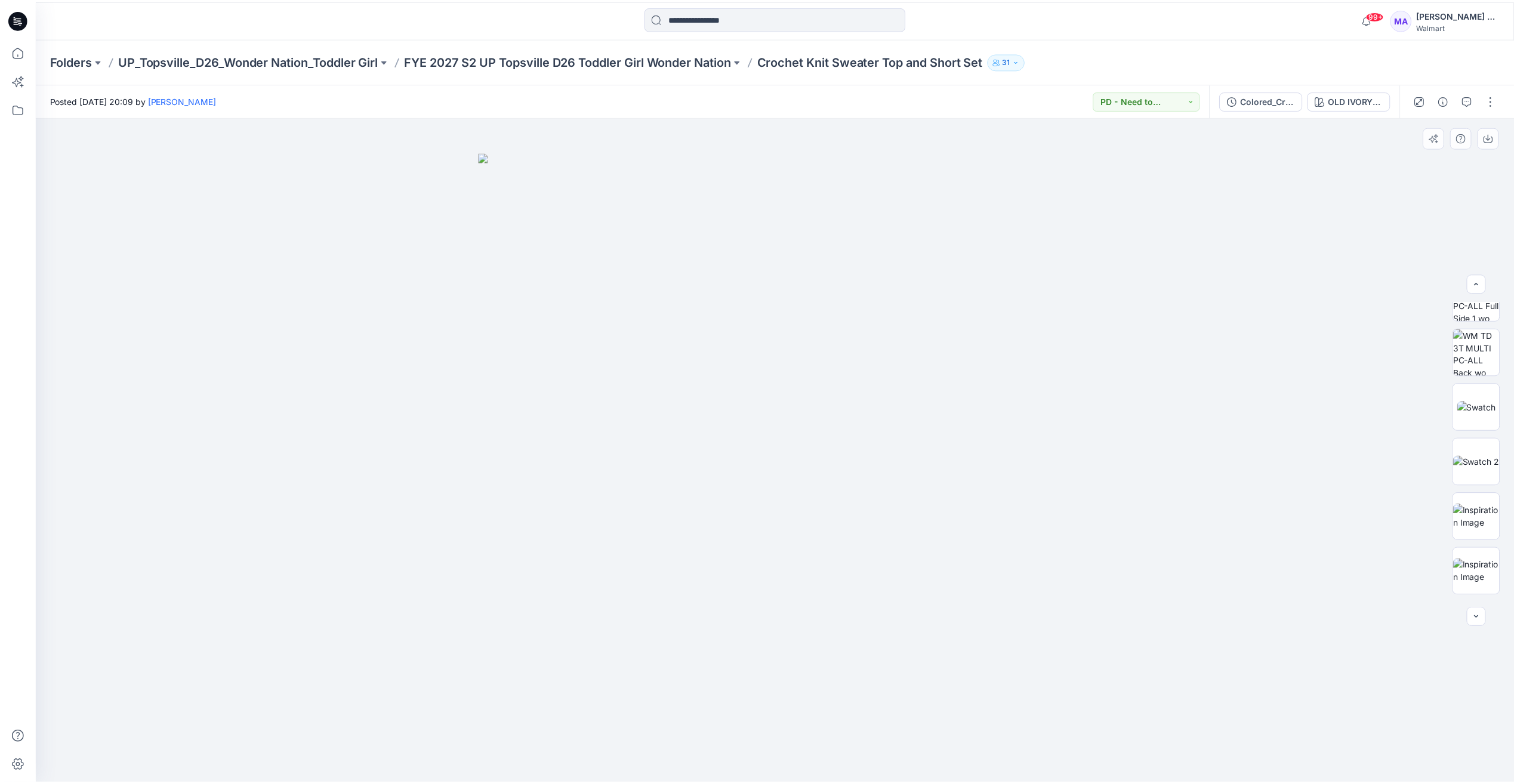
scroll to position [244, 0]
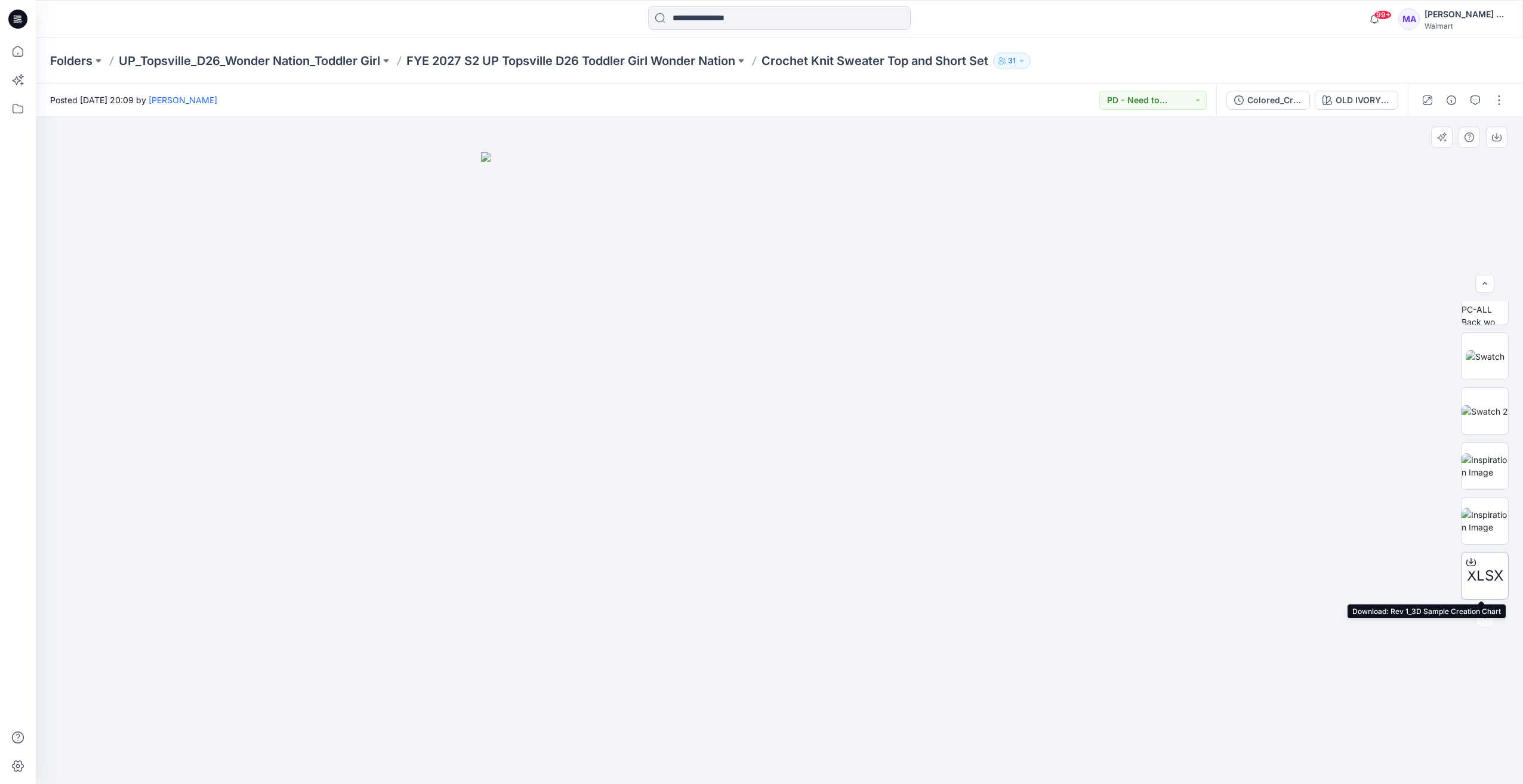
click at [1467, 564] on icon at bounding box center [1472, 563] width 10 height 10
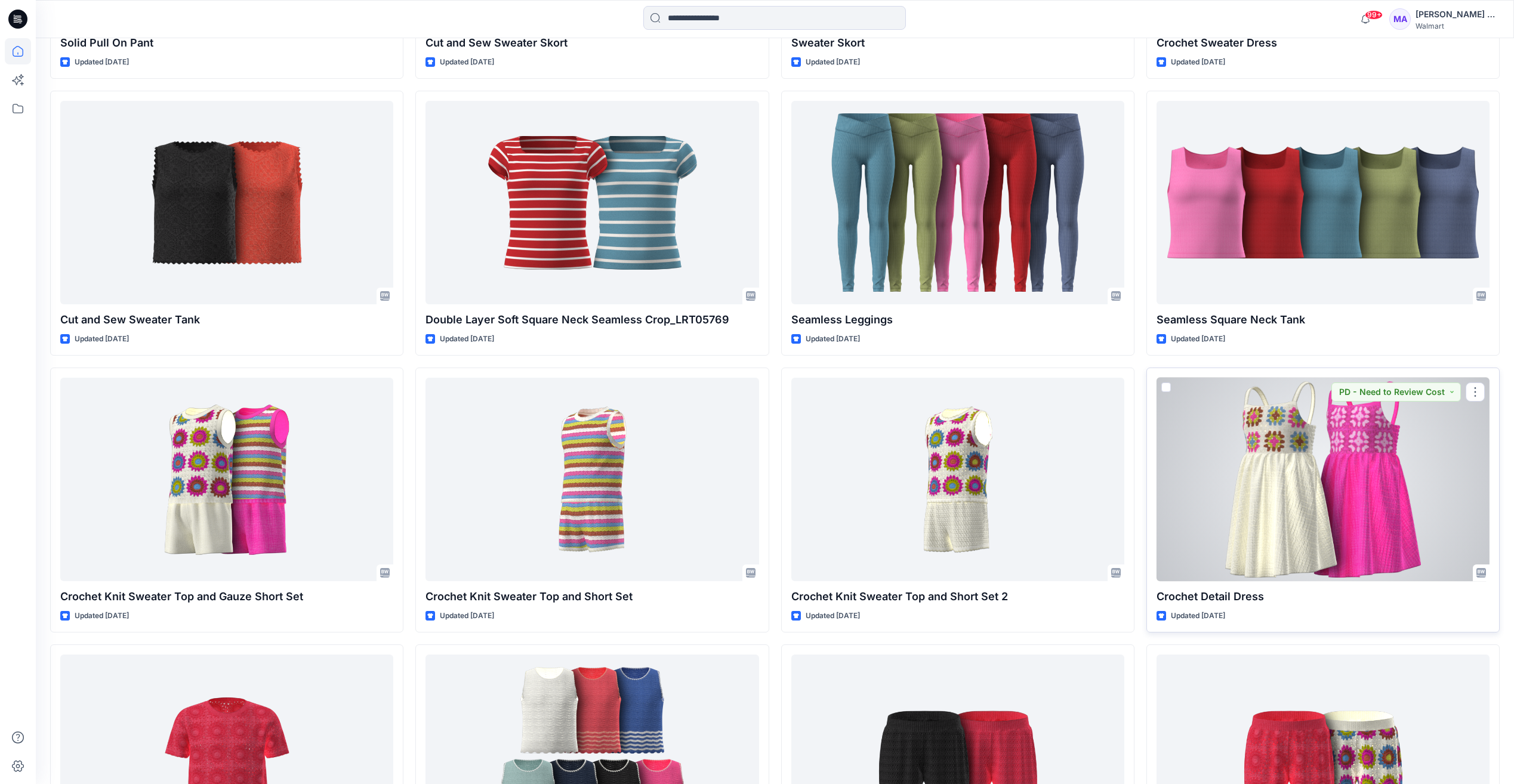
scroll to position [7068, 0]
